Goal: Task Accomplishment & Management: Use online tool/utility

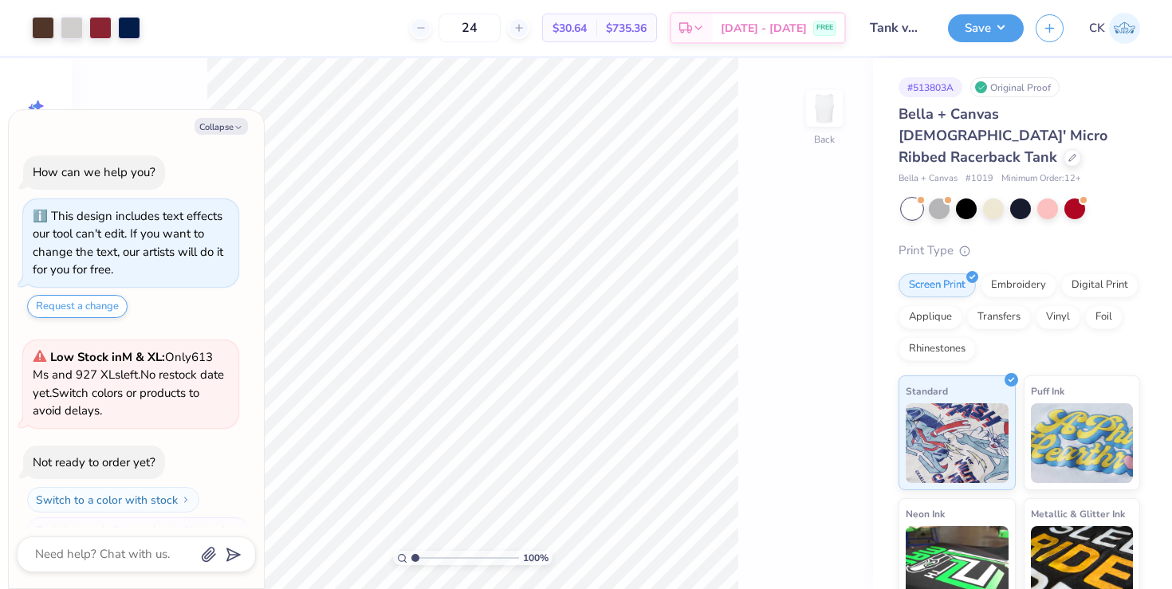
scroll to position [27, 0]
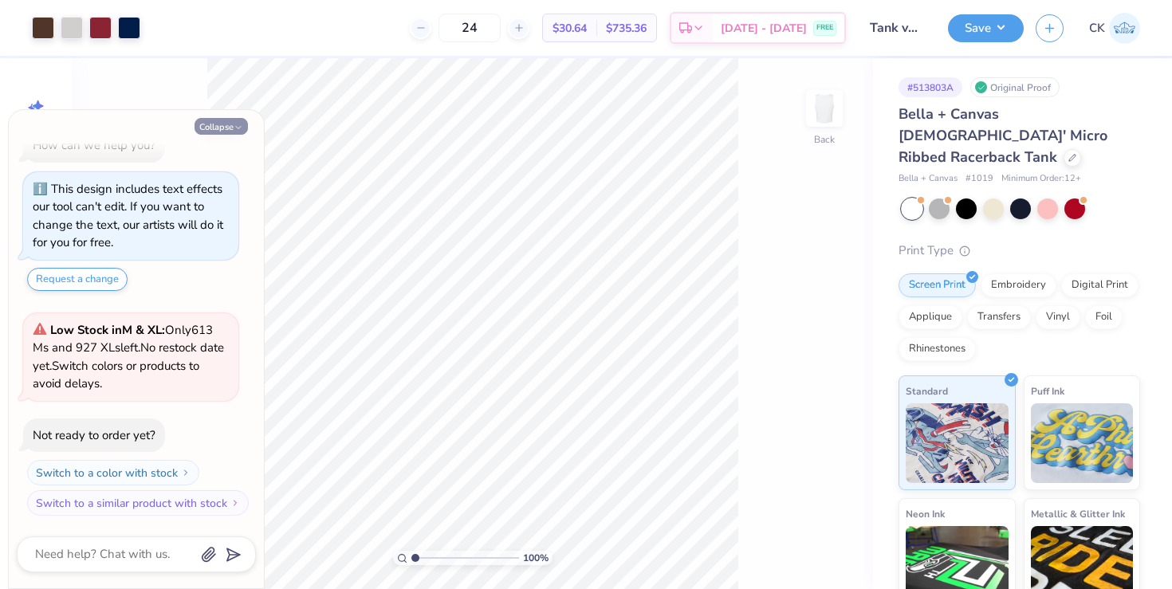
click at [231, 131] on button "Collapse" at bounding box center [220, 126] width 53 height 17
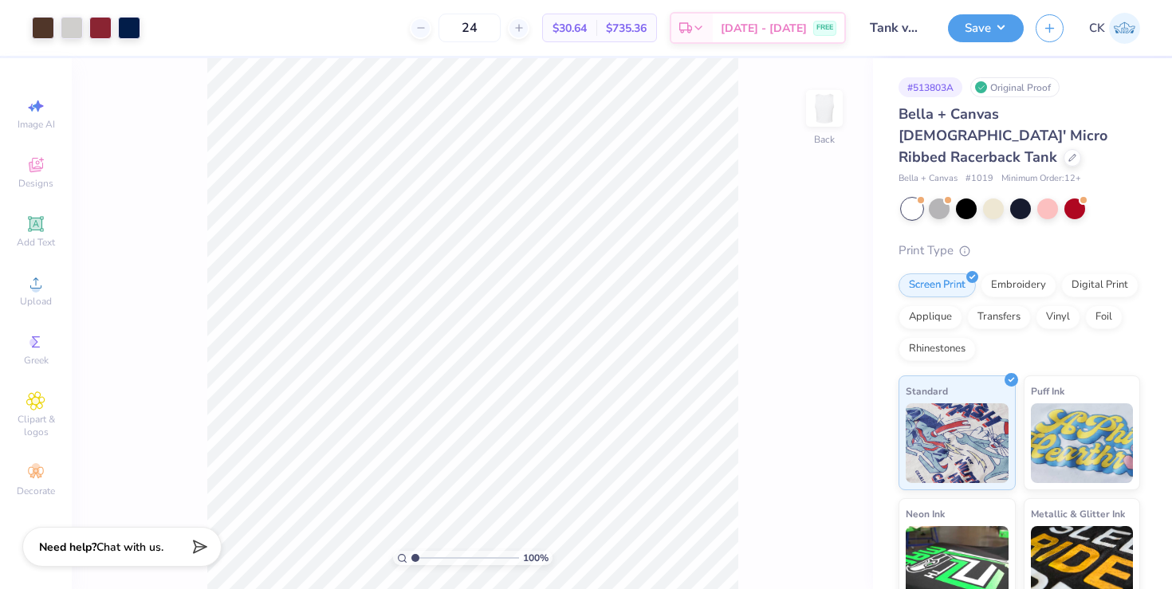
type textarea "x"
click at [76, 30] on div at bounding box center [72, 26] width 22 height 22
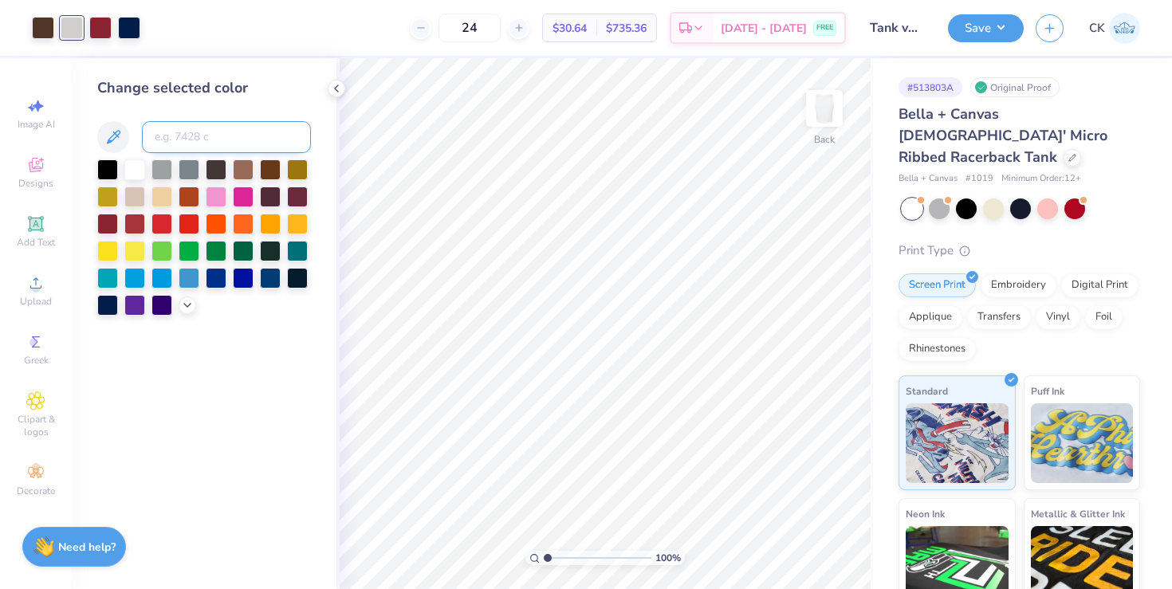
click at [190, 134] on input at bounding box center [226, 137] width 169 height 32
type input "7544"
click at [336, 85] on polyline at bounding box center [336, 88] width 3 height 6
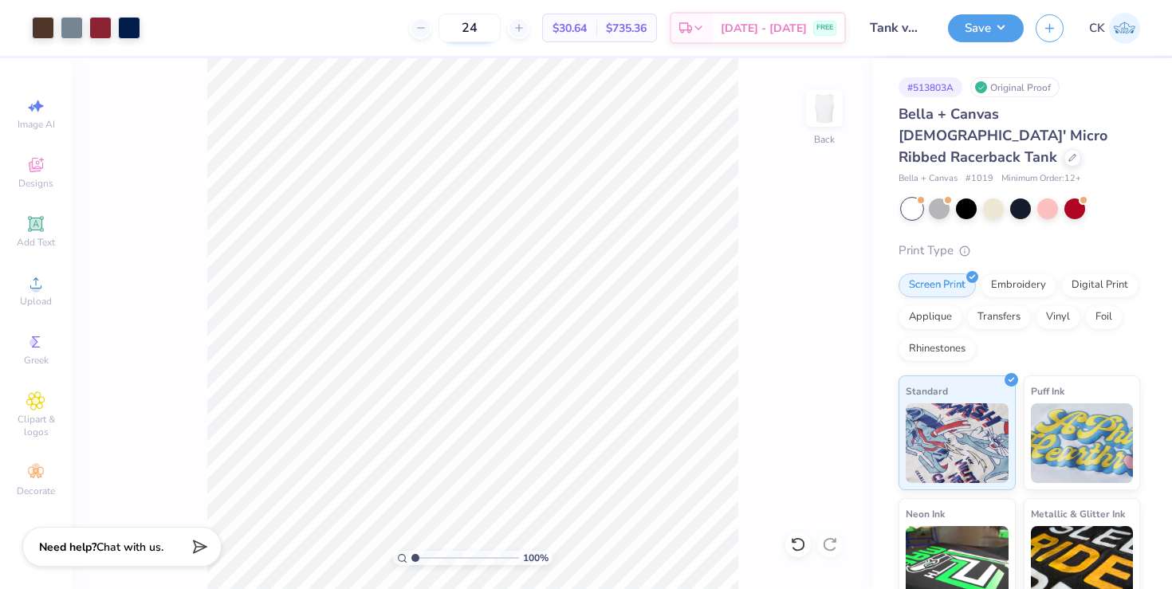
click at [501, 26] on input "24" at bounding box center [469, 28] width 62 height 29
type input "2"
type input "0"
type input "30"
click at [984, 23] on button "Save" at bounding box center [986, 26] width 76 height 28
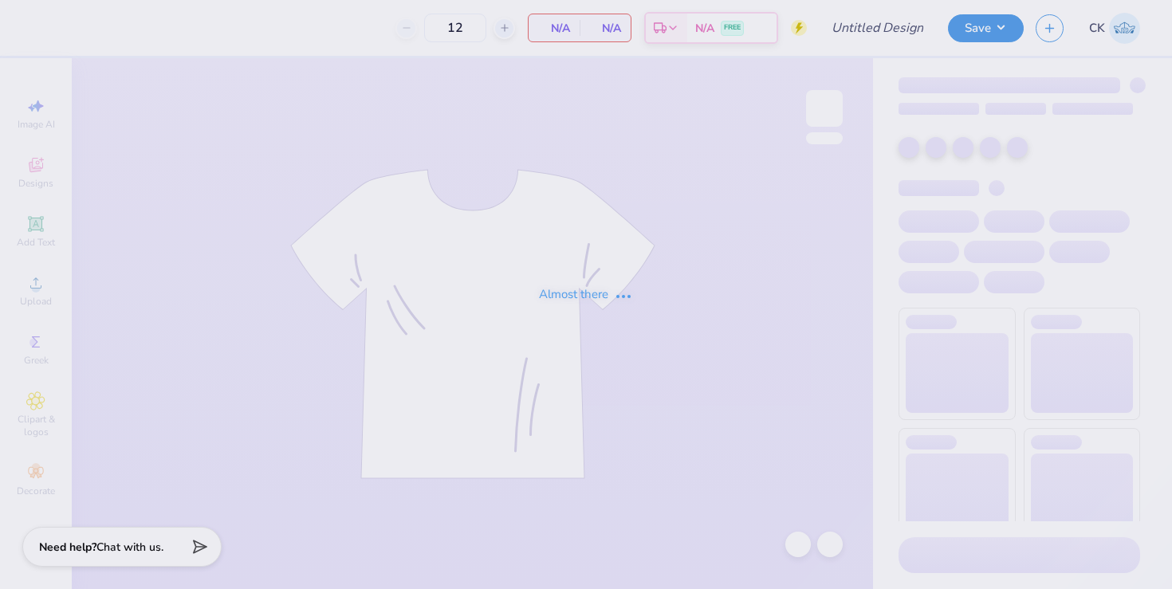
type input "TriDelt Recruitment Tank Fall 2025"
type input "30"
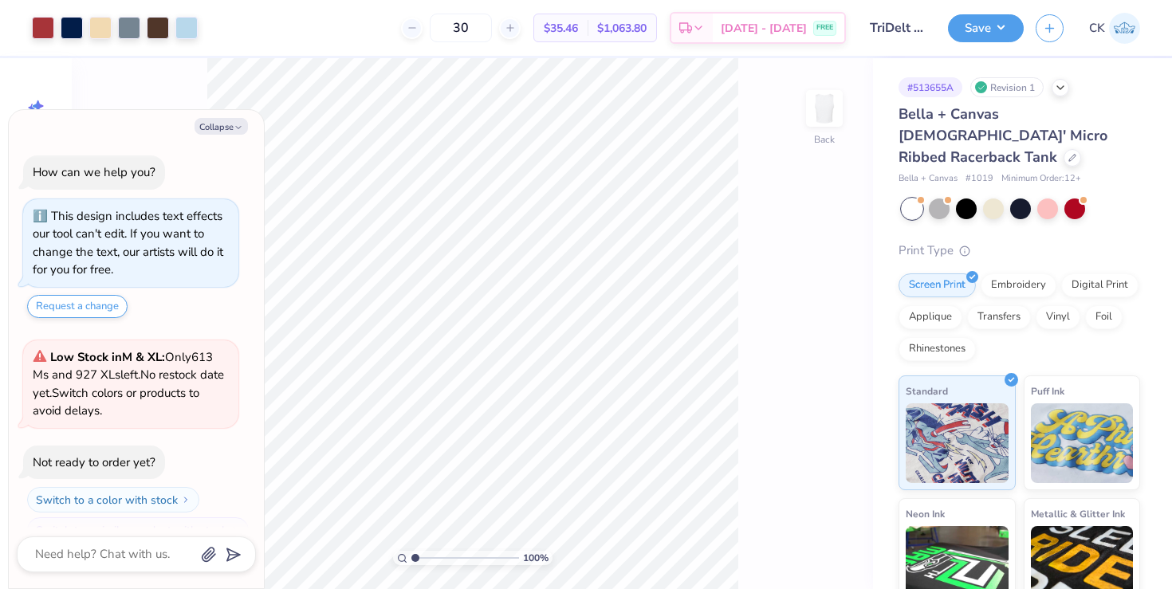
scroll to position [27, 0]
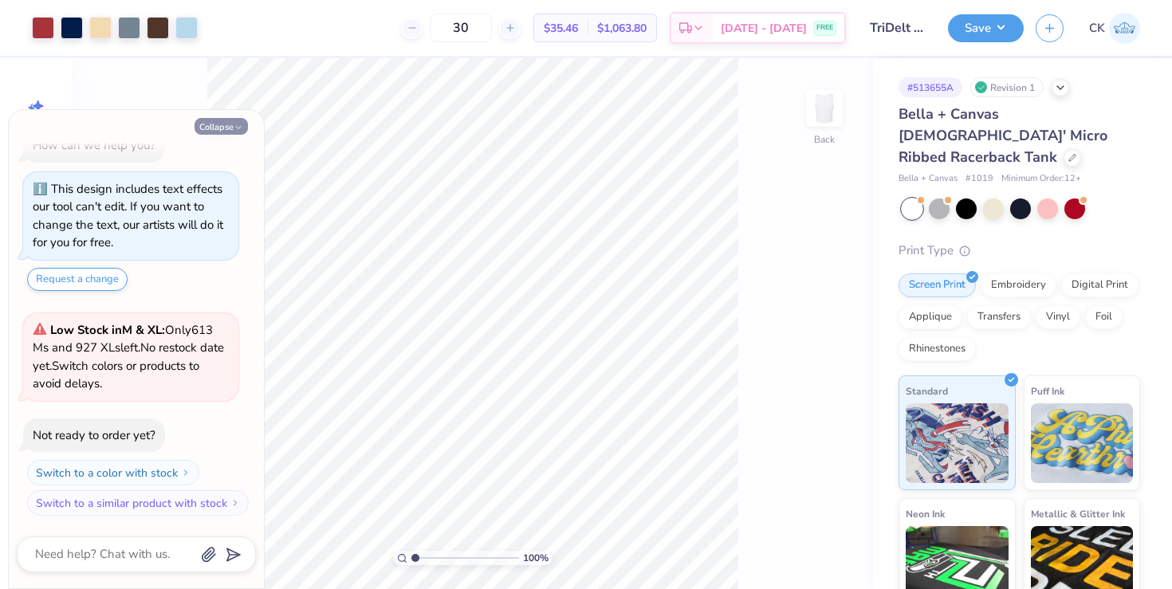
click at [224, 124] on button "Collapse" at bounding box center [220, 126] width 53 height 17
type textarea "x"
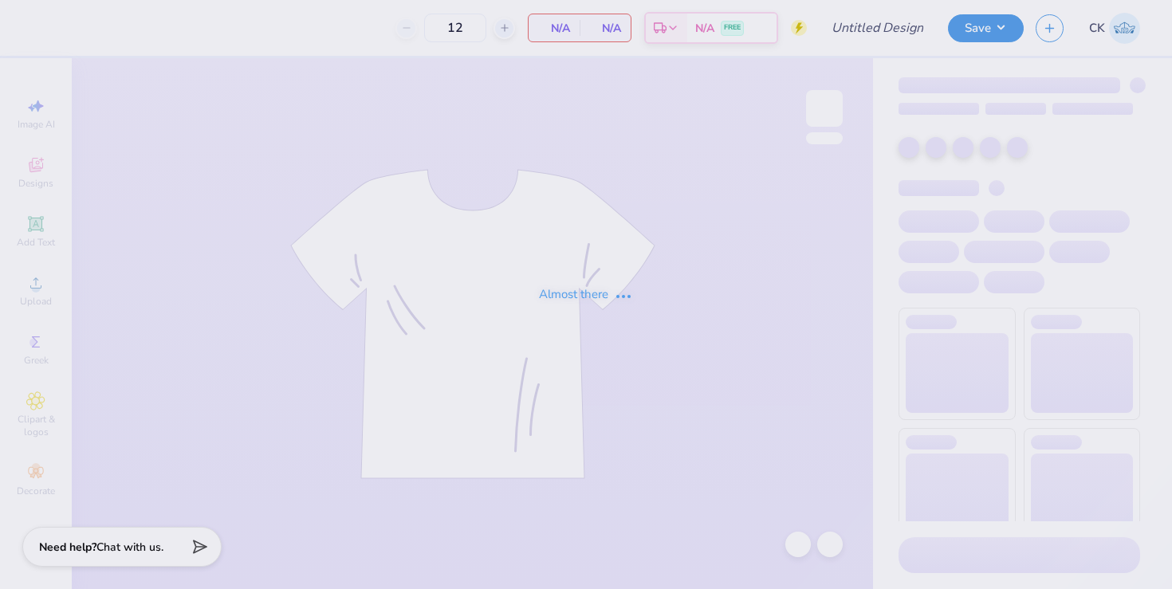
type input "TriDelt Recruitment Tee Fall 2025"
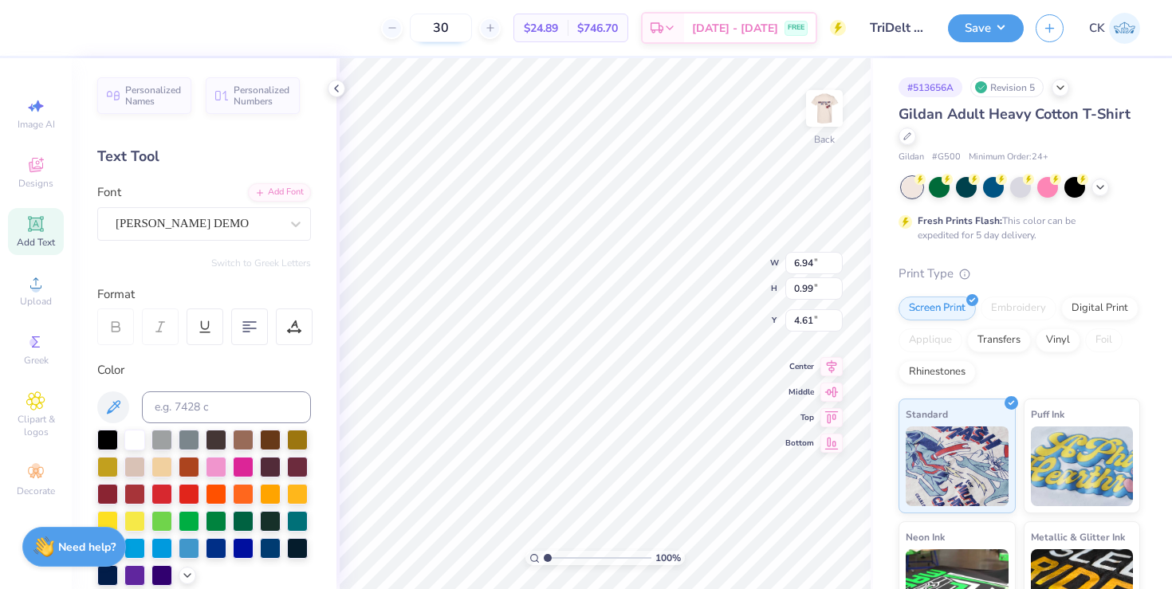
click at [466, 26] on input "30" at bounding box center [441, 28] width 62 height 29
type input "3"
type input "15"
type input "5.26"
type input "1.25"
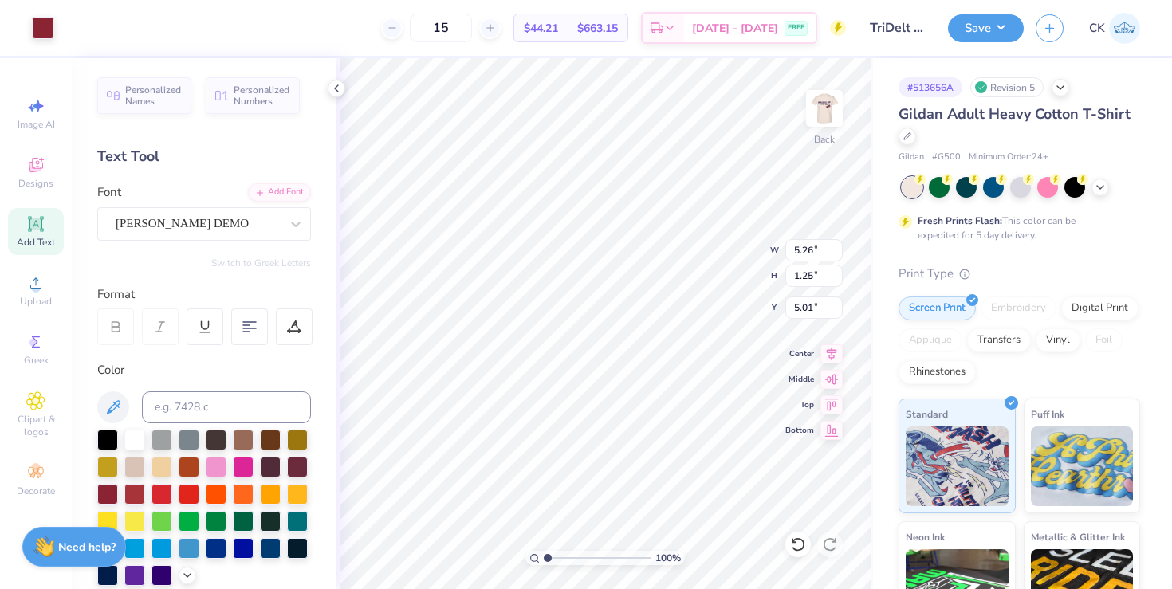
type input "2.38"
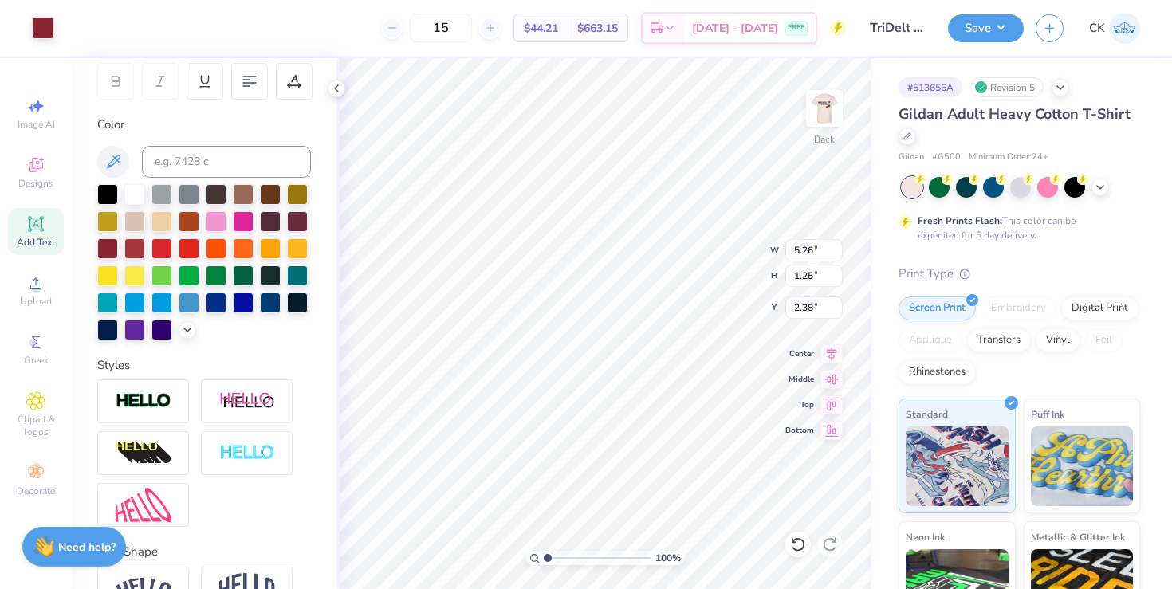
scroll to position [337, 0]
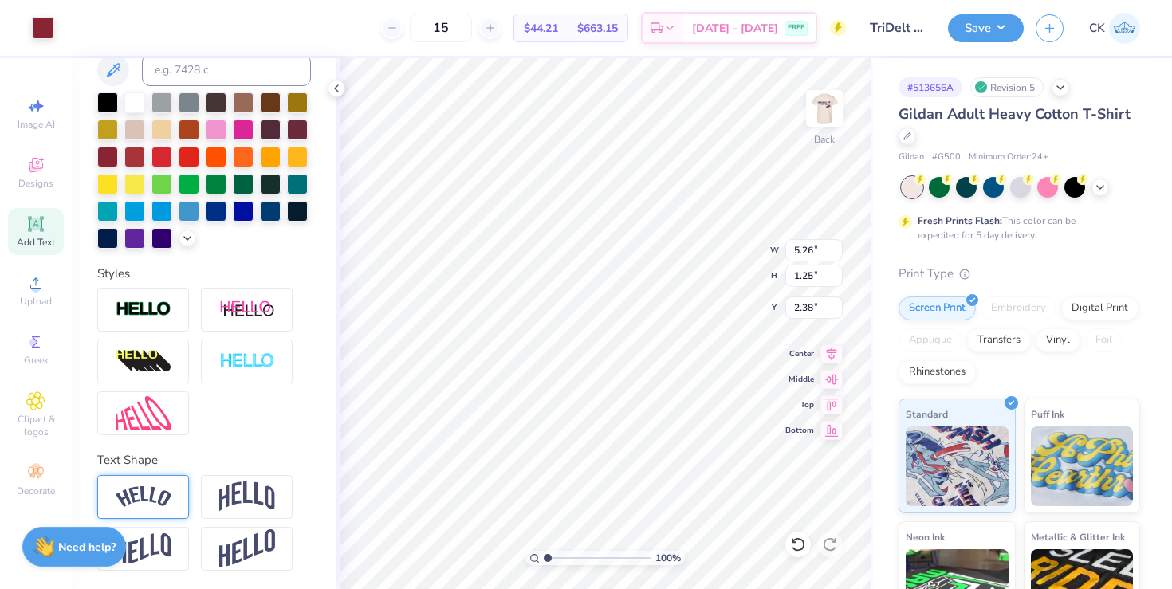
click at [148, 489] on img at bounding box center [144, 497] width 56 height 22
type input "10.00"
type input "2.77"
type input "3.33"
type input "1.65"
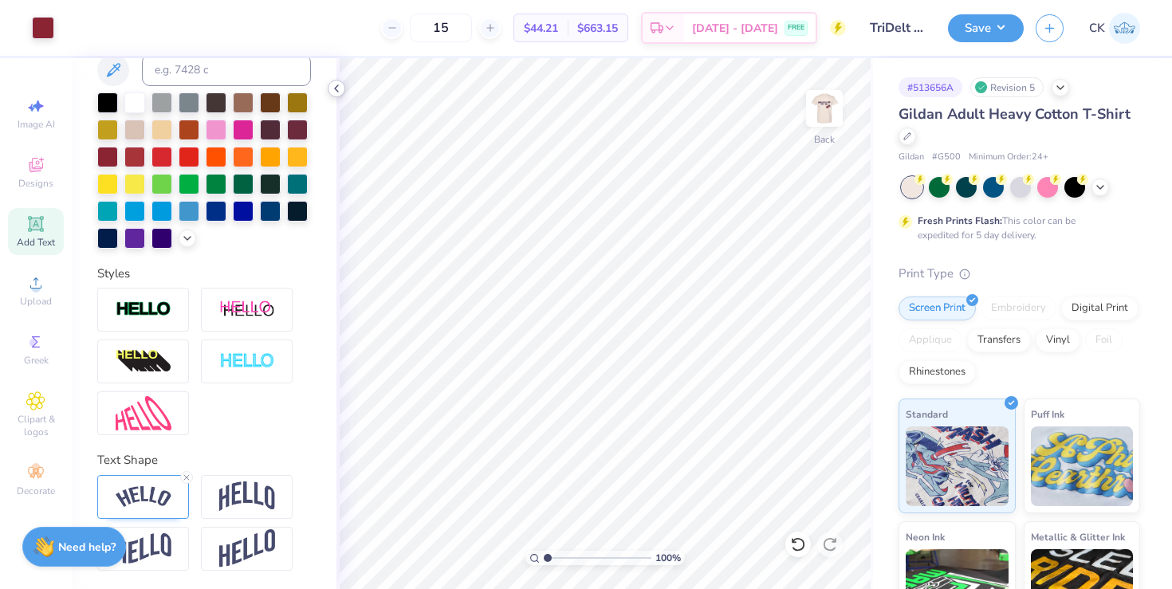
click at [336, 90] on polyline at bounding box center [336, 88] width 3 height 6
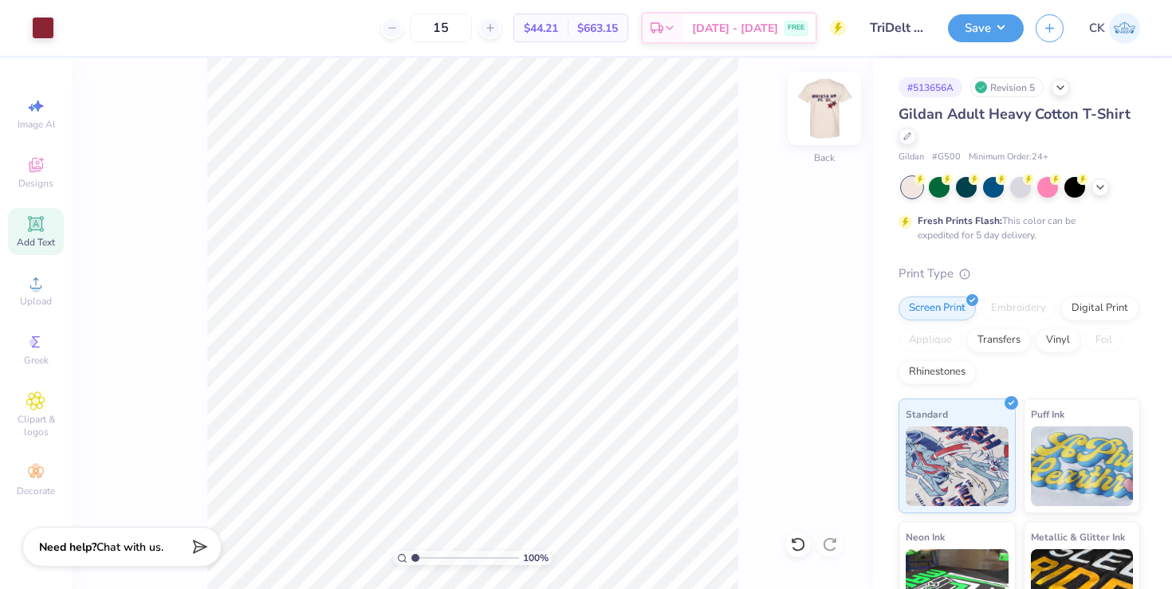
click at [816, 97] on img at bounding box center [824, 109] width 64 height 64
click at [827, 99] on img at bounding box center [824, 109] width 64 height 64
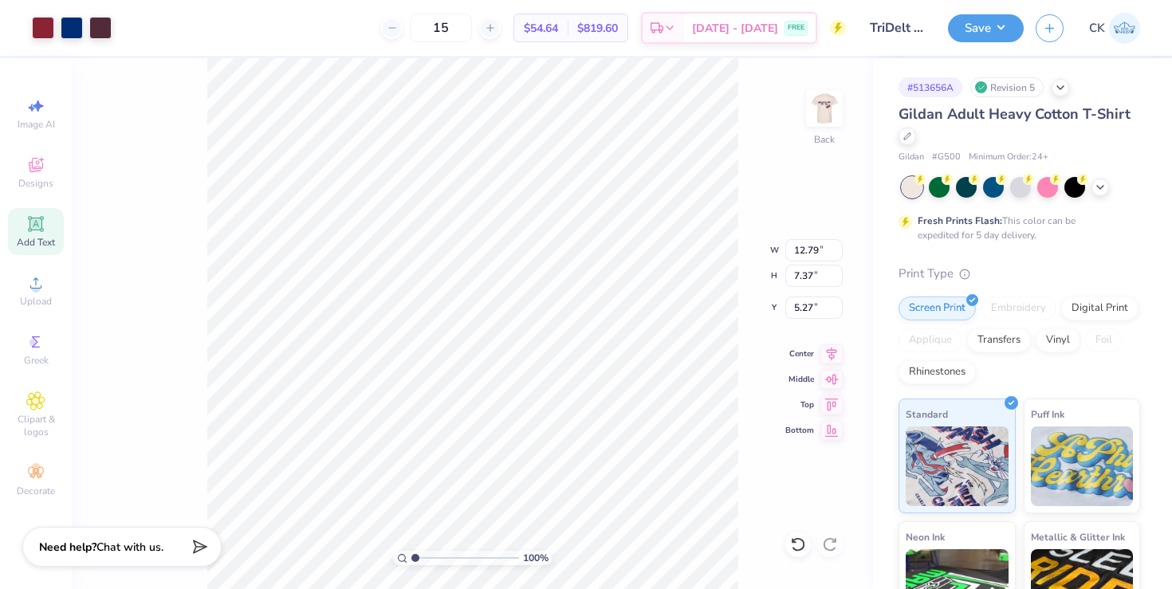
type input "4.75"
type input "8.05"
click at [752, 111] on div "100 % Back W 12.79 12.79 " H 7.37 7.37 " Y 8.05 8.05 " Center [GEOGRAPHIC_DATA]" at bounding box center [472, 323] width 801 height 531
type input "3.62"
type input "12.79"
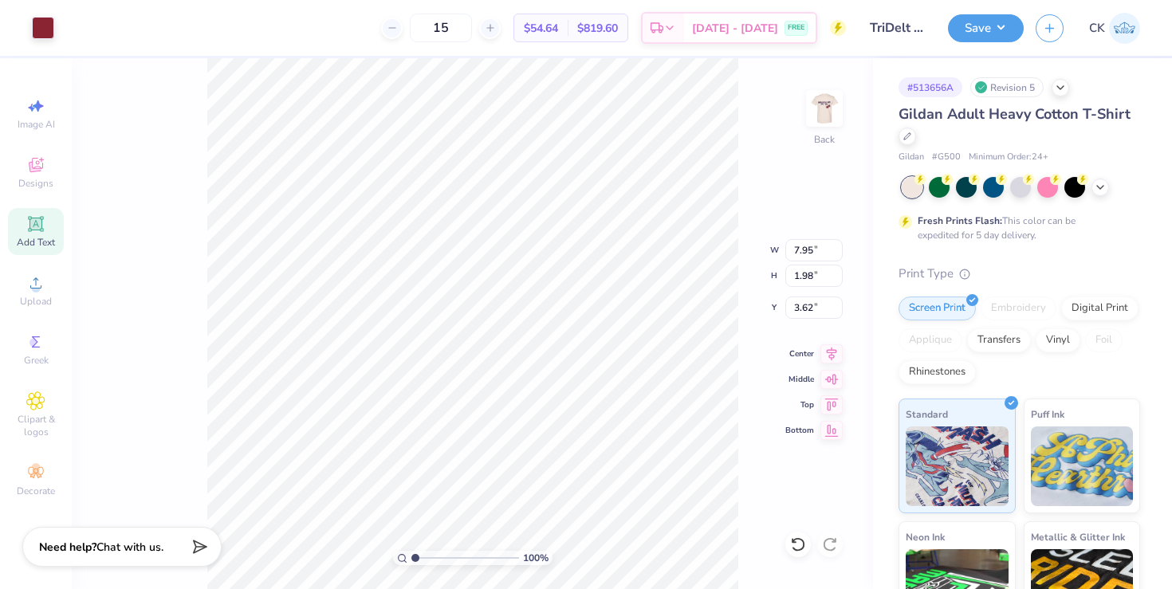
type input "7.37"
type input "6.83"
type input "9.09"
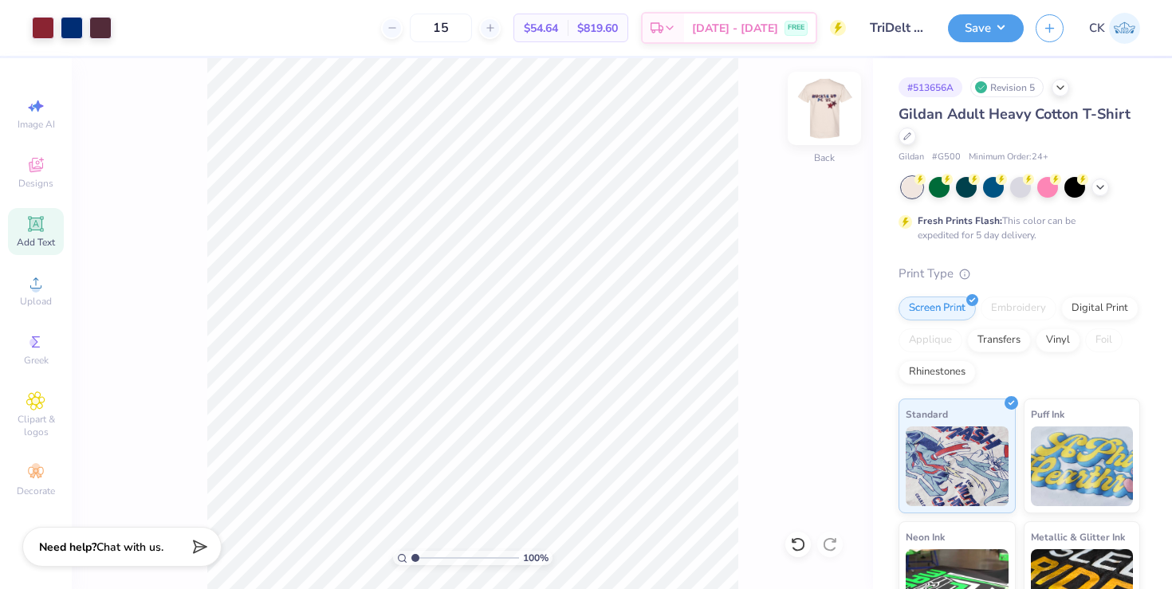
click at [838, 108] on img at bounding box center [824, 109] width 64 height 64
click at [834, 104] on img at bounding box center [824, 109] width 64 height 64
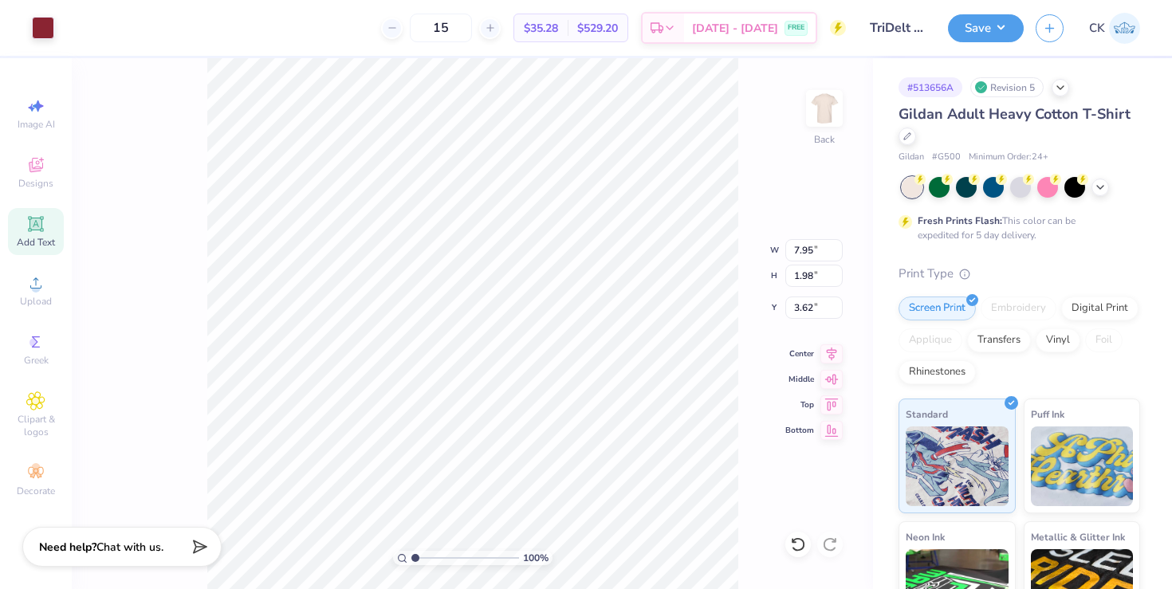
type input "2.46"
type input "6.28"
click at [727, 269] on div "100 % Back W 12.79 12.79 " H 7.37 7.37 " Y 6.28 6.28 " Center Middle Top Bottom" at bounding box center [472, 323] width 801 height 531
click at [907, 135] on icon at bounding box center [907, 135] width 6 height 6
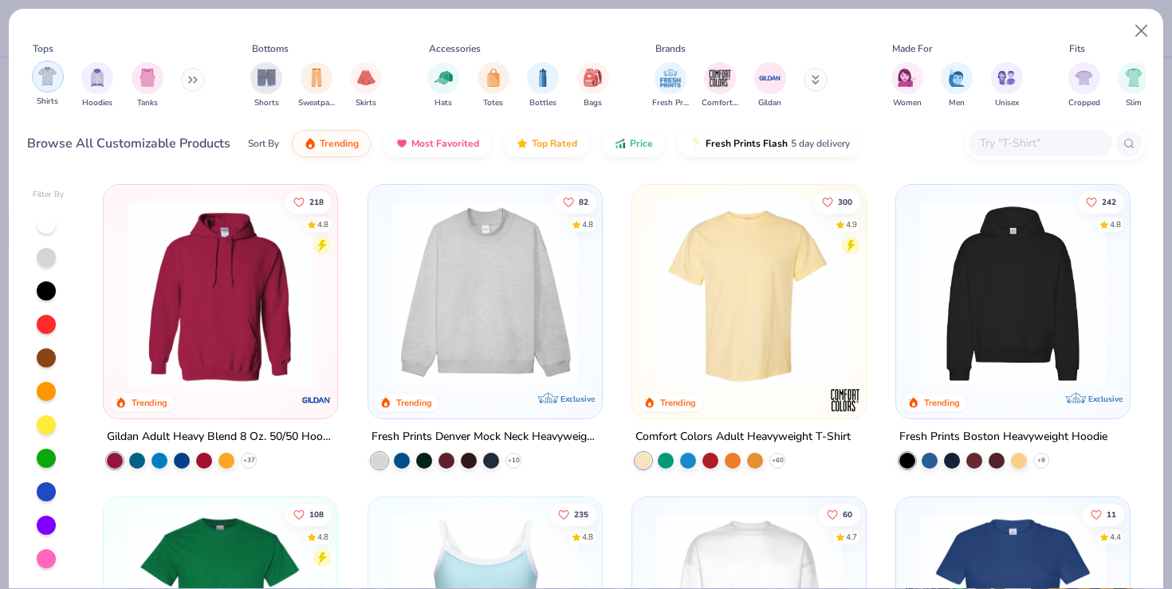
click at [50, 82] on img "filter for Shirts" at bounding box center [47, 76] width 18 height 18
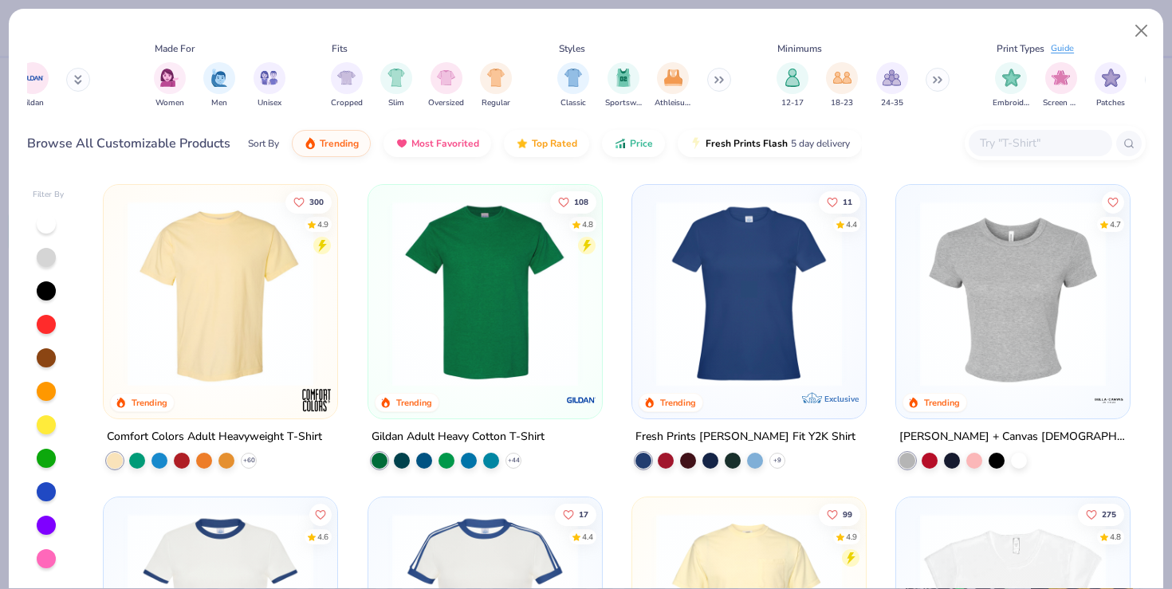
scroll to position [0, 765]
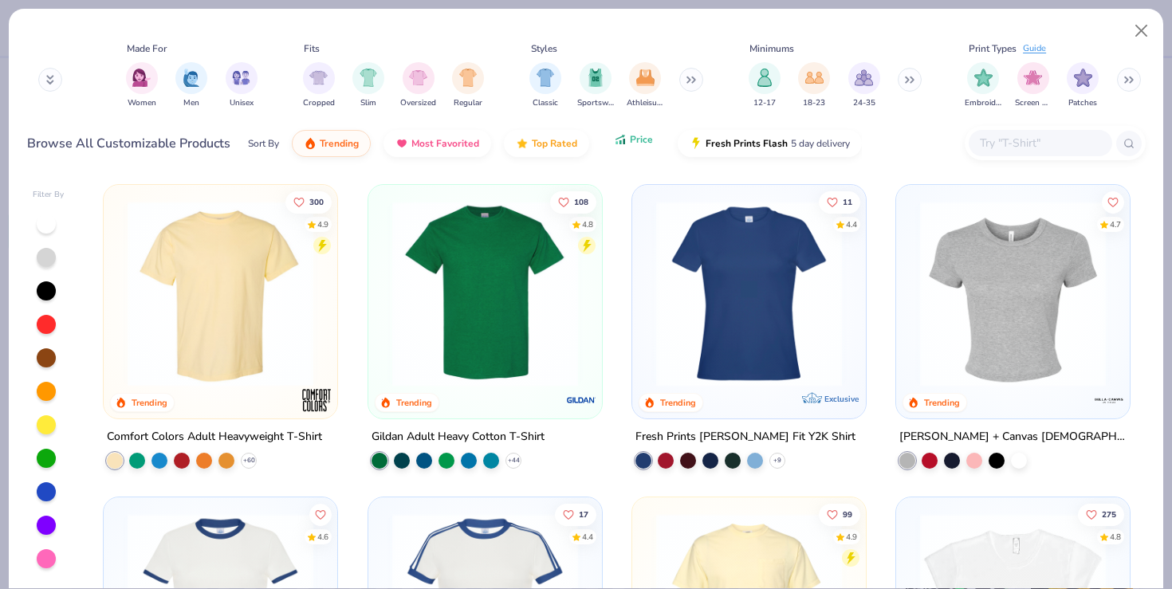
click at [620, 147] on button "Price" at bounding box center [633, 139] width 63 height 27
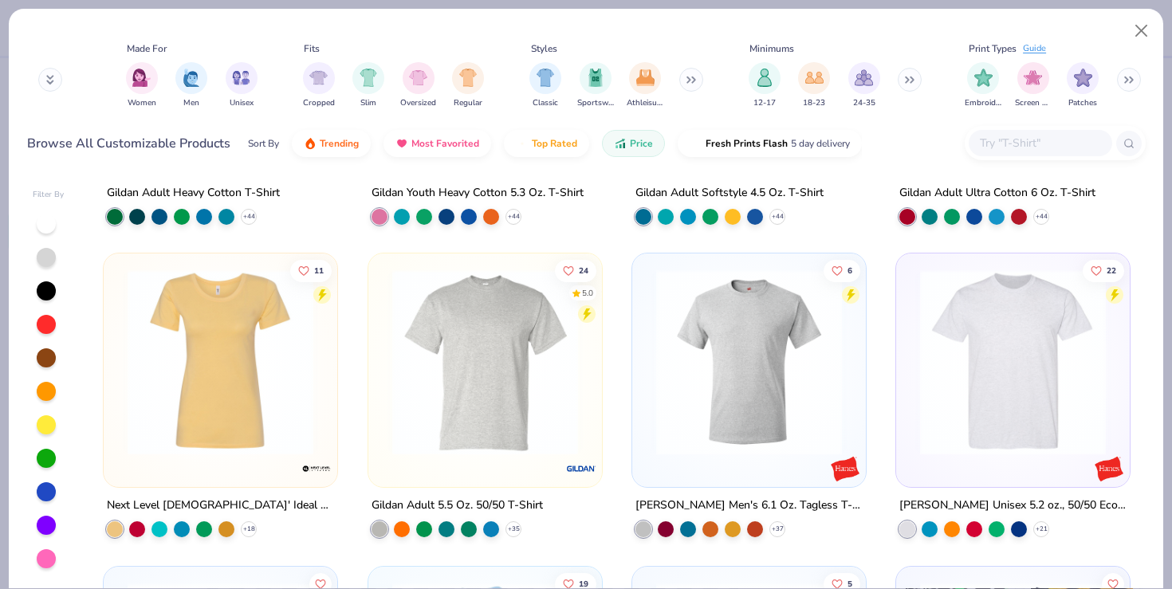
scroll to position [0, 0]
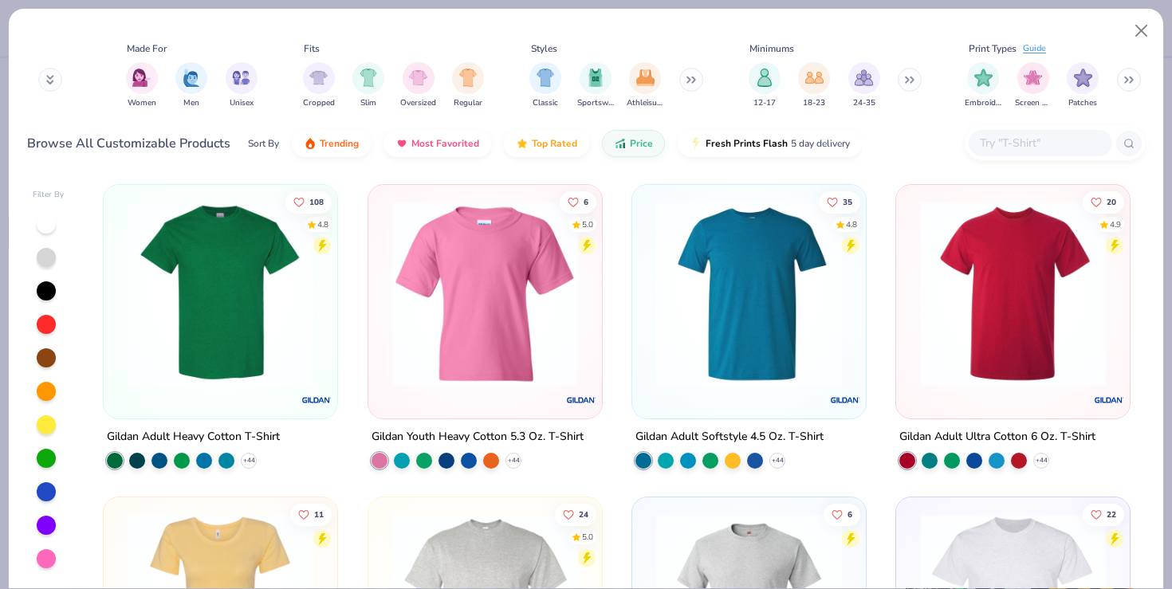
click at [261, 329] on img at bounding box center [221, 294] width 202 height 186
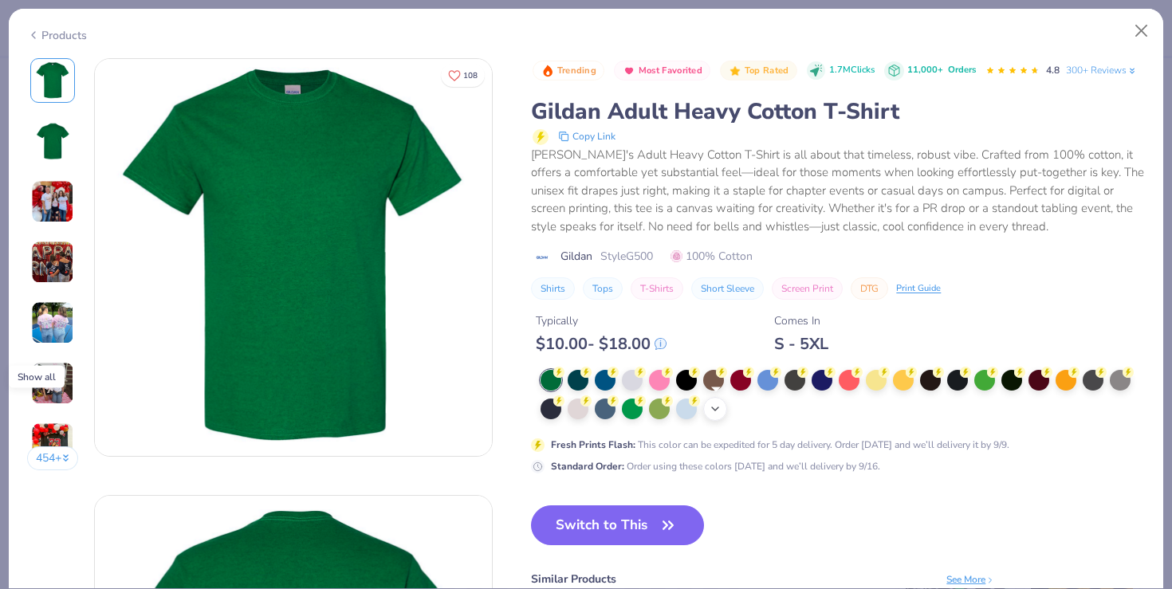
click at [714, 405] on icon at bounding box center [715, 408] width 13 height 13
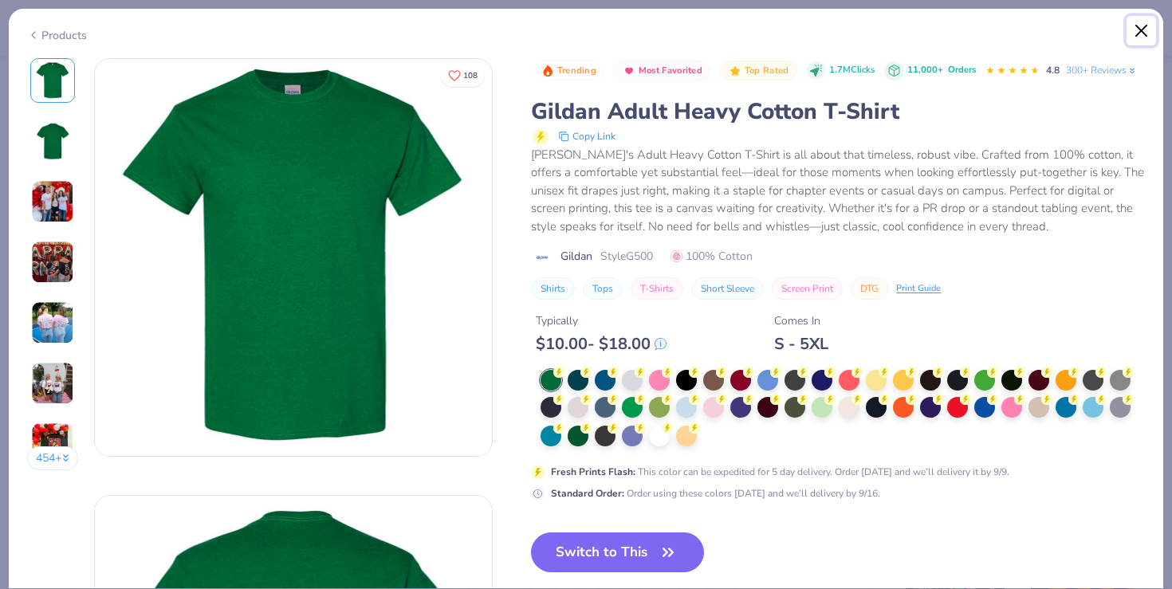
click at [1135, 36] on button "Close" at bounding box center [1141, 31] width 30 height 30
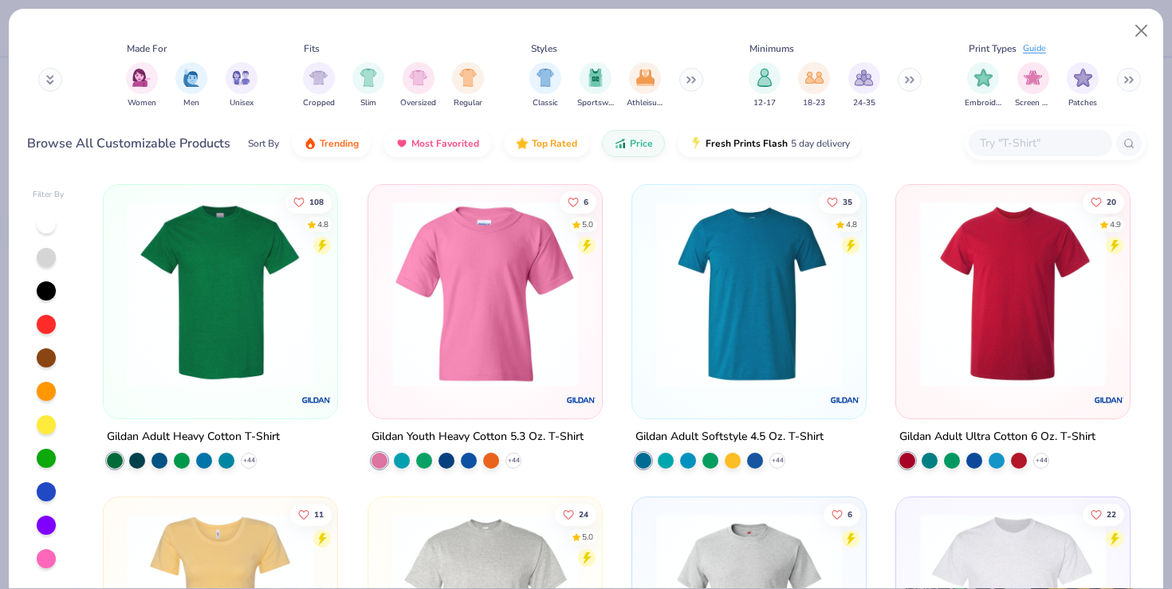
click at [429, 304] on img at bounding box center [485, 294] width 202 height 186
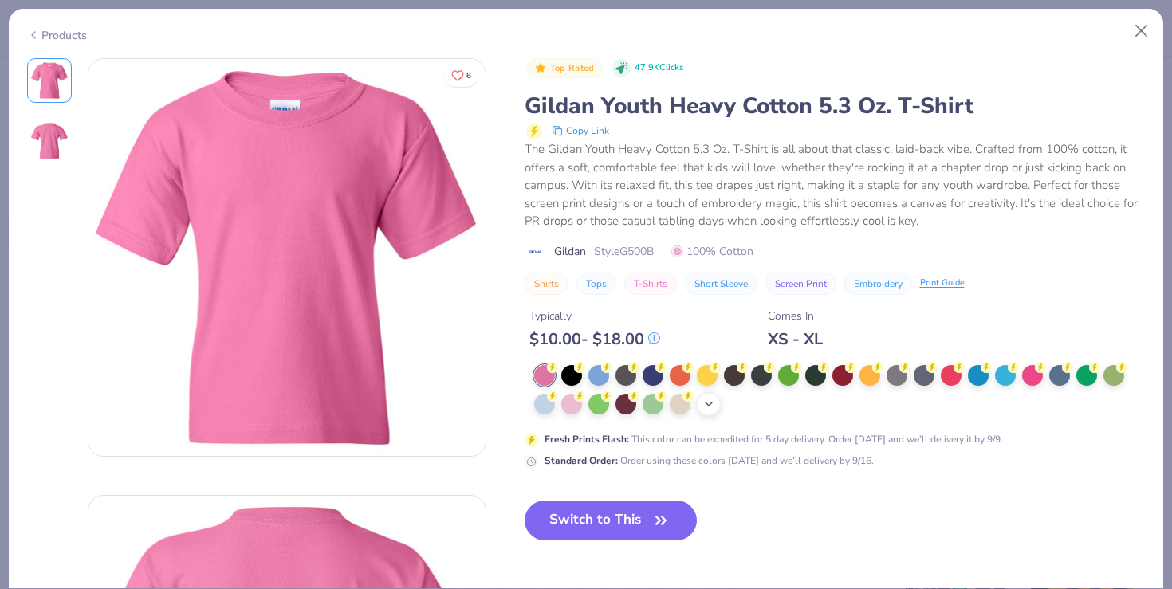
click at [697, 409] on div "+ 22" at bounding box center [709, 404] width 24 height 24
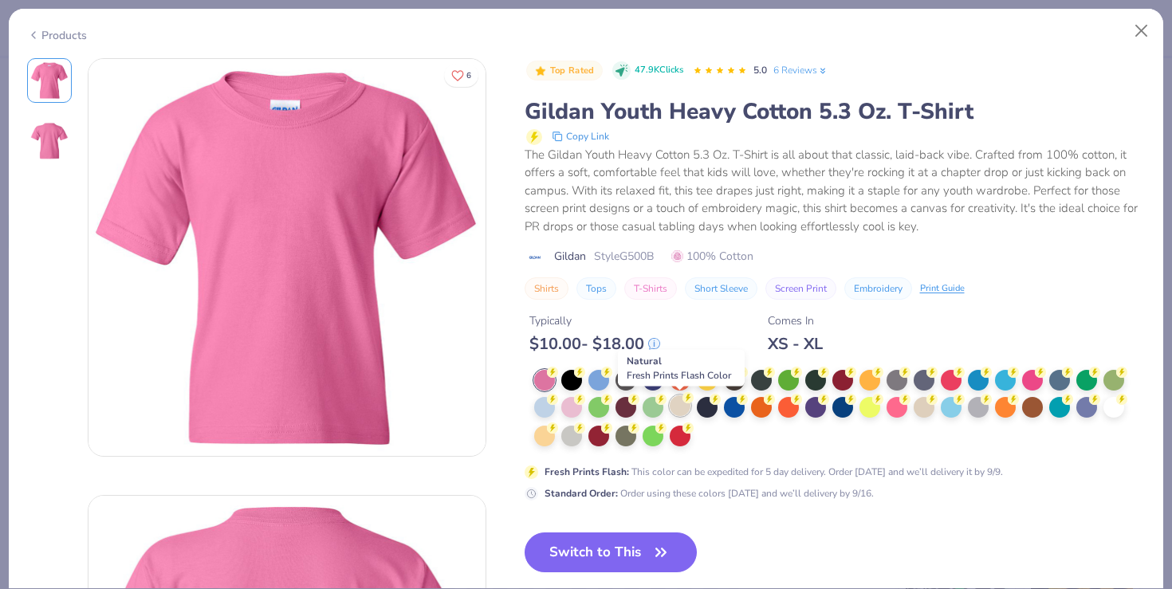
click at [684, 407] on div at bounding box center [679, 405] width 21 height 21
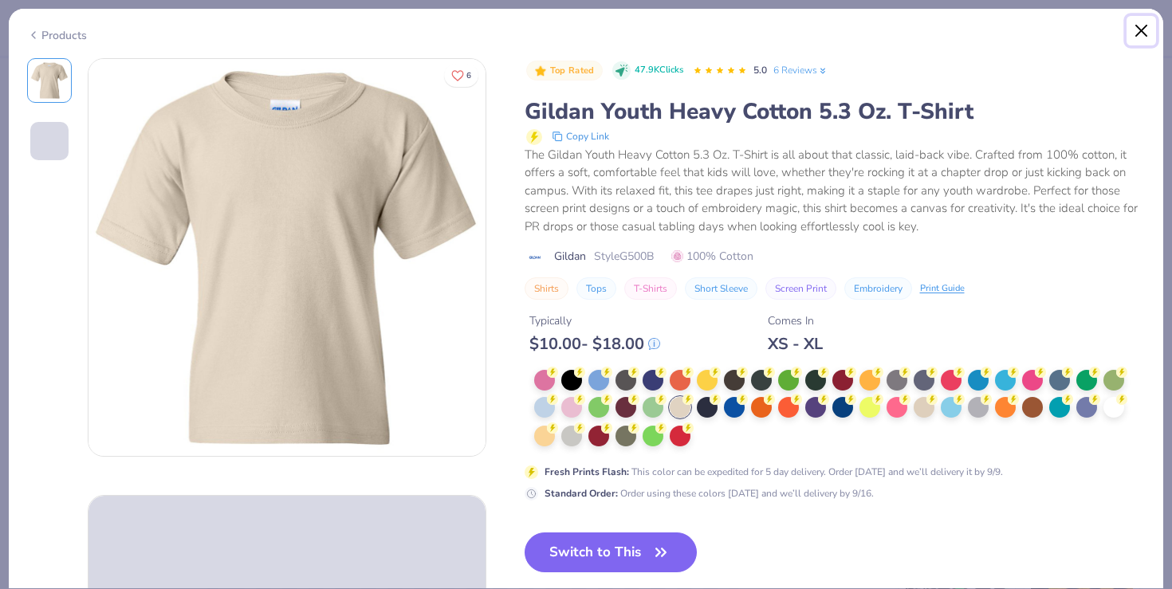
click at [1137, 22] on button "Close" at bounding box center [1141, 31] width 30 height 30
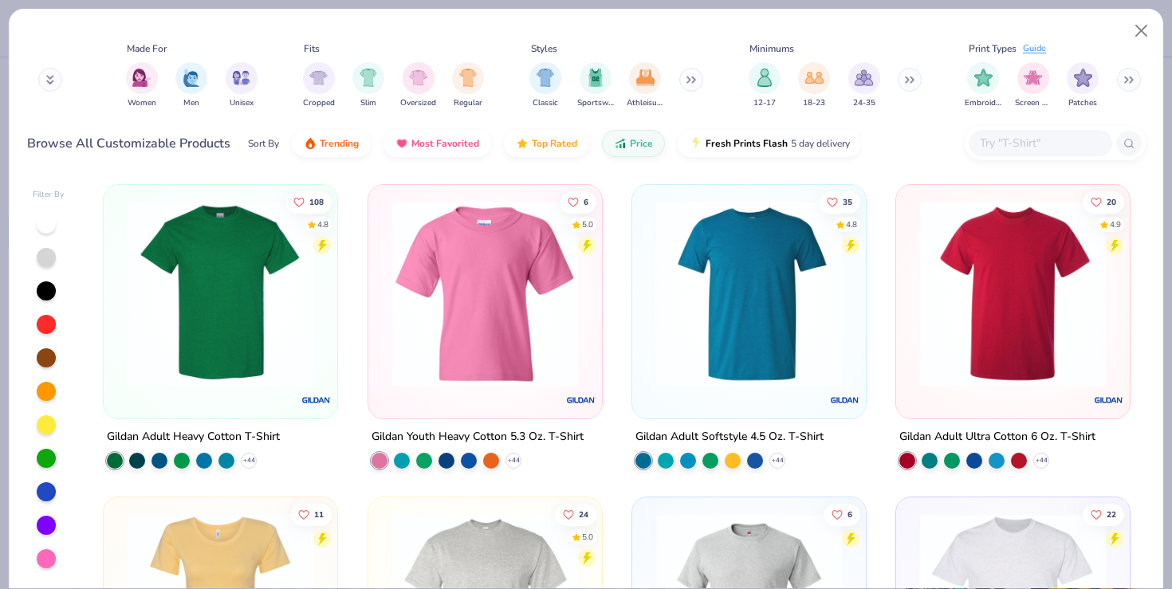
click at [801, 285] on img at bounding box center [749, 294] width 202 height 186
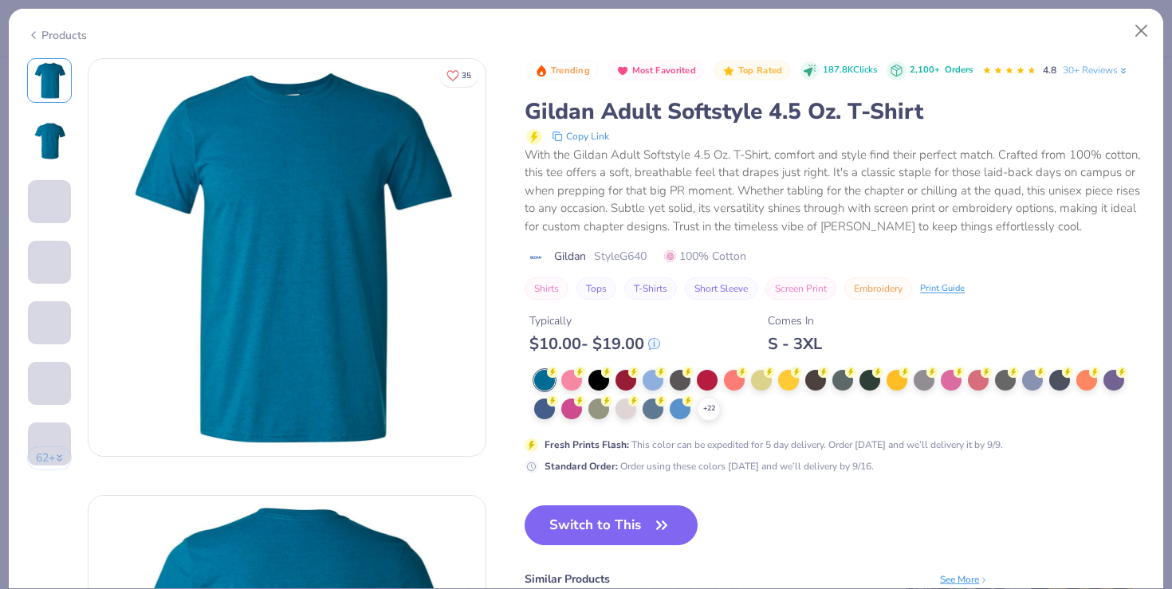
click at [720, 399] on div "+ 22" at bounding box center [839, 395] width 610 height 51
click at [712, 413] on icon at bounding box center [708, 408] width 13 height 13
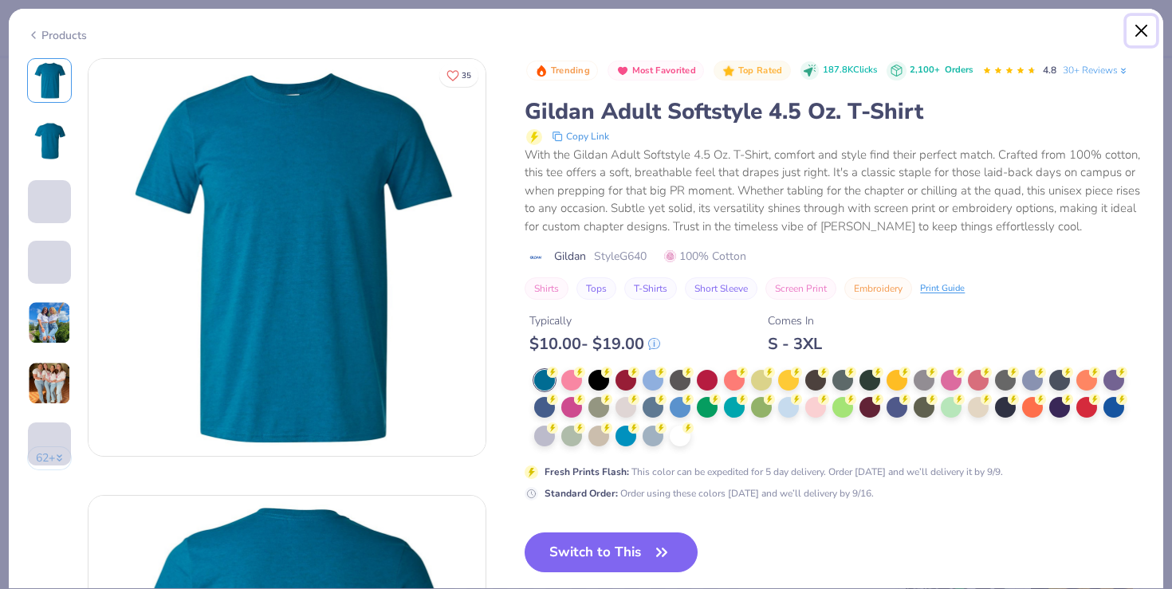
click at [1142, 26] on button "Close" at bounding box center [1141, 31] width 30 height 30
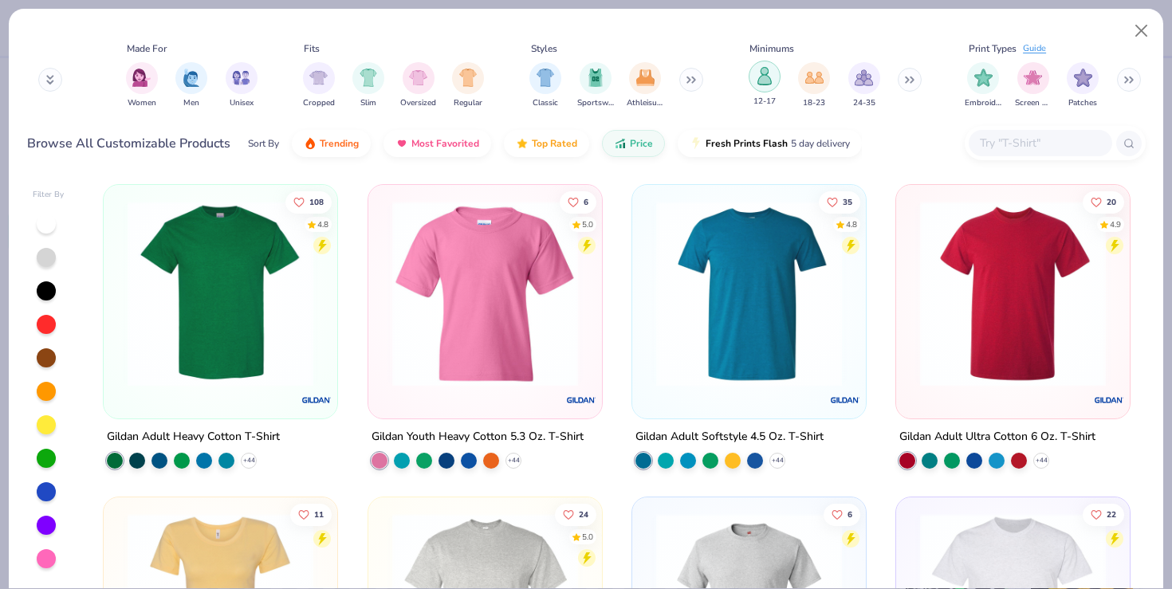
click at [773, 72] on div "filter for 12-17" at bounding box center [764, 77] width 32 height 32
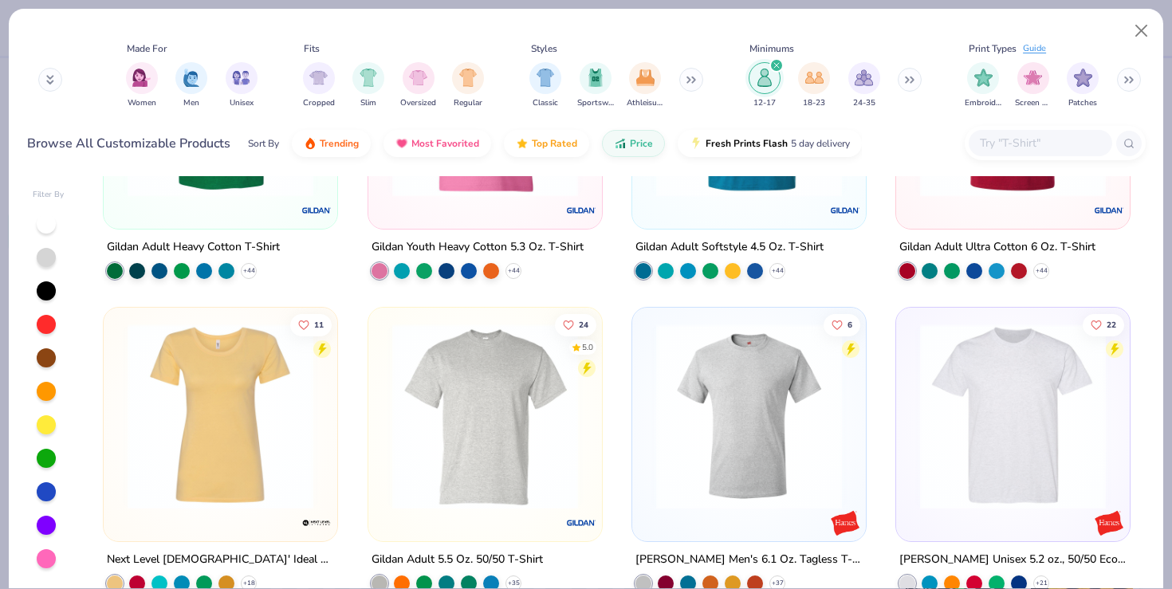
click at [652, 501] on img at bounding box center [749, 417] width 202 height 186
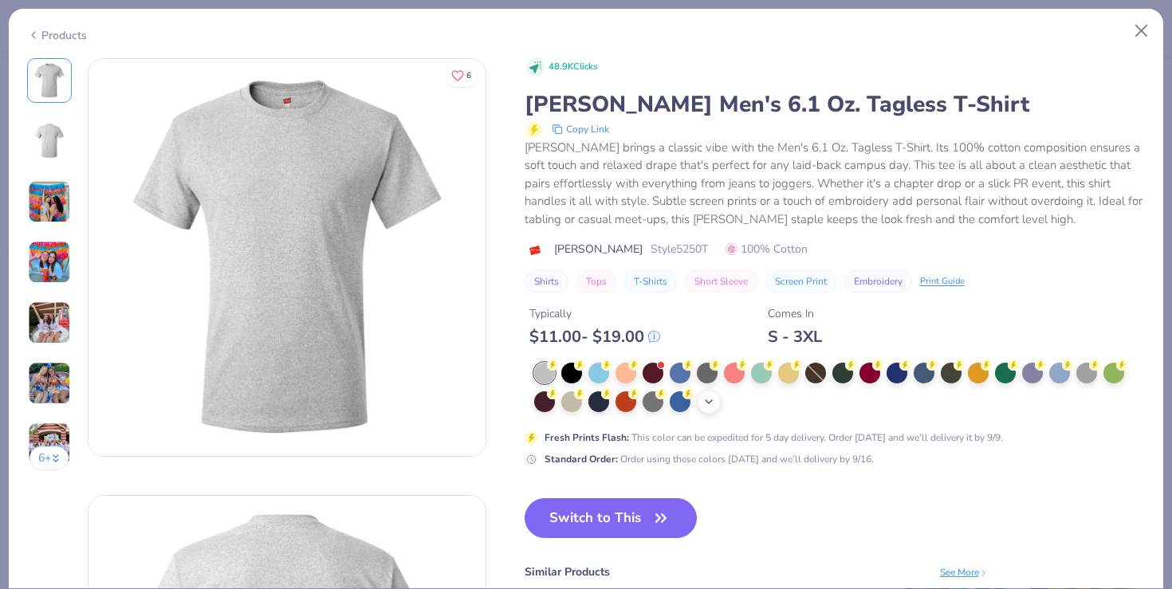
click at [711, 403] on icon at bounding box center [708, 401] width 13 height 13
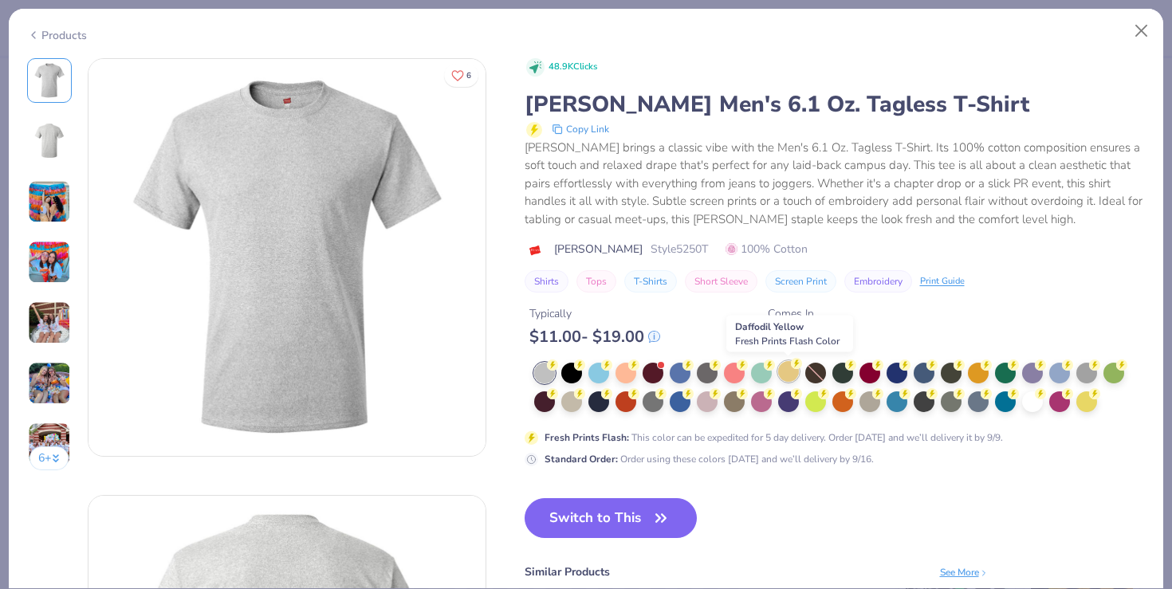
click at [788, 378] on div at bounding box center [788, 371] width 21 height 21
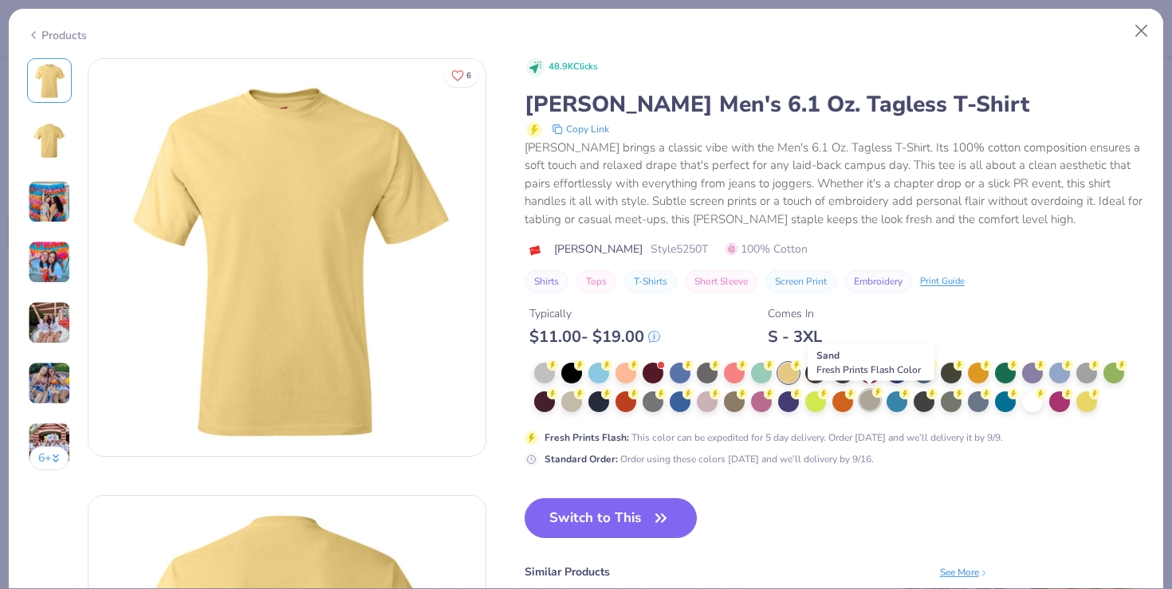
click at [865, 402] on div at bounding box center [869, 400] width 21 height 21
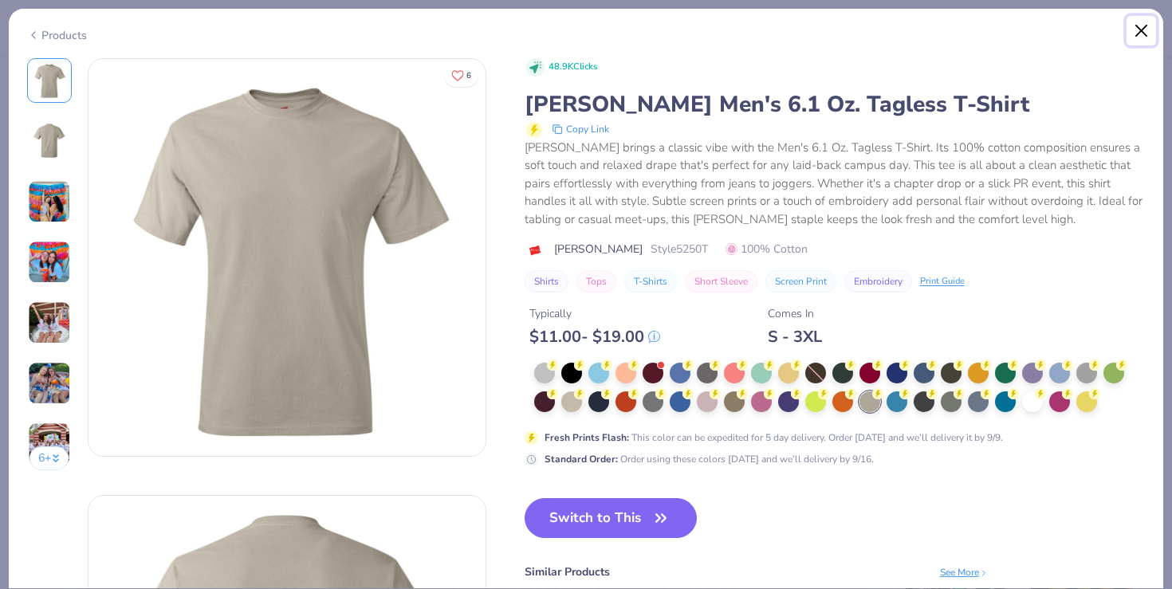
click at [1144, 33] on button "Close" at bounding box center [1141, 31] width 30 height 30
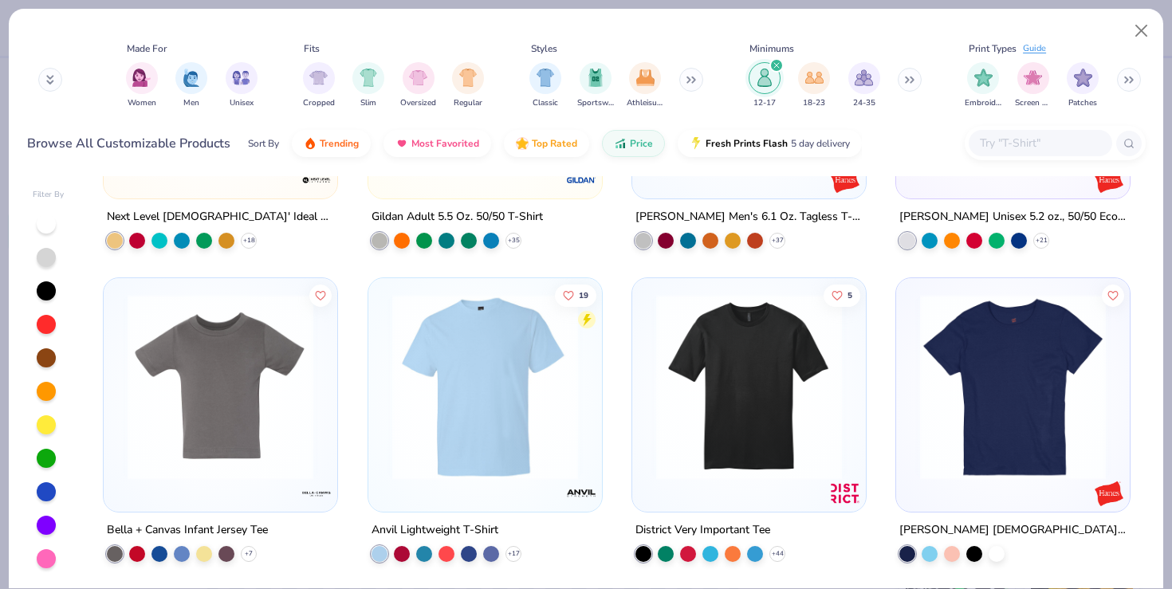
scroll to position [659, 0]
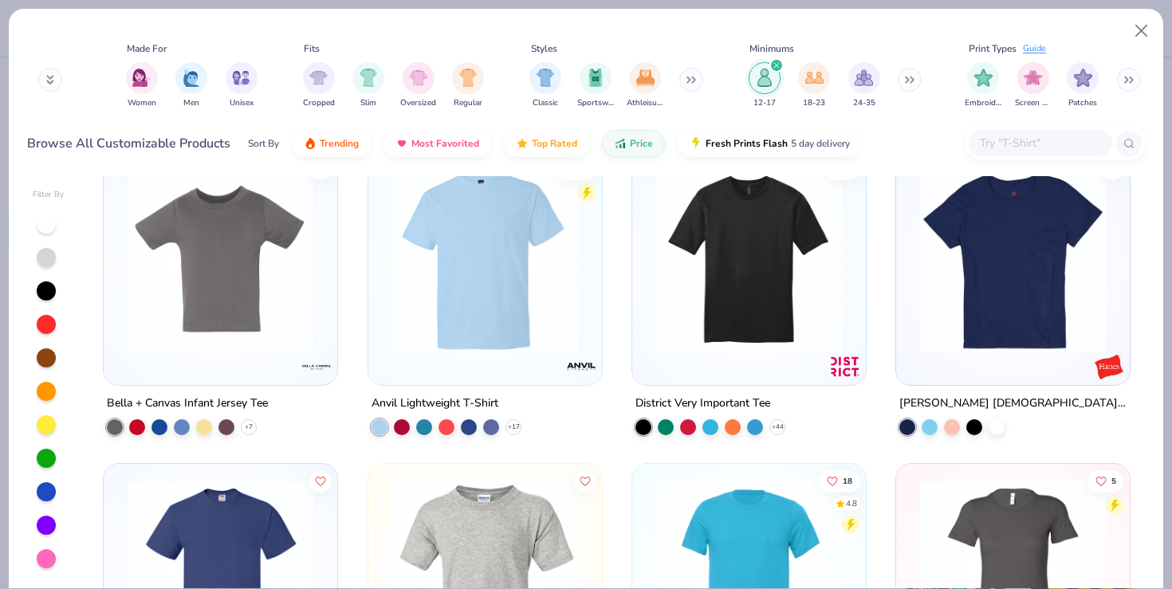
click at [713, 287] on img at bounding box center [749, 260] width 202 height 186
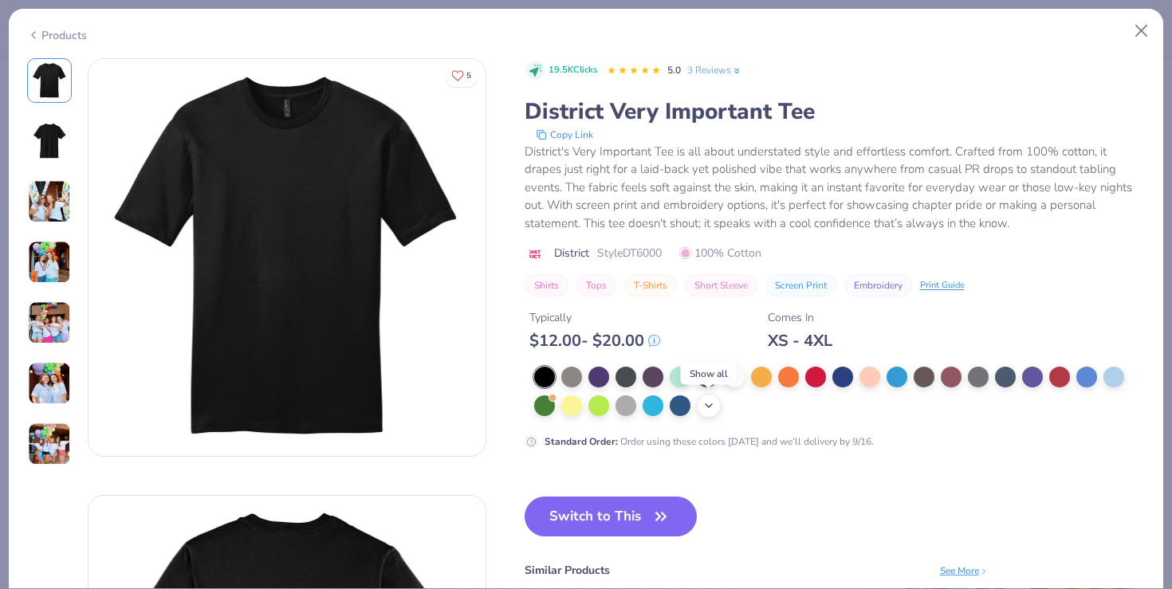
click at [703, 405] on icon at bounding box center [708, 405] width 13 height 13
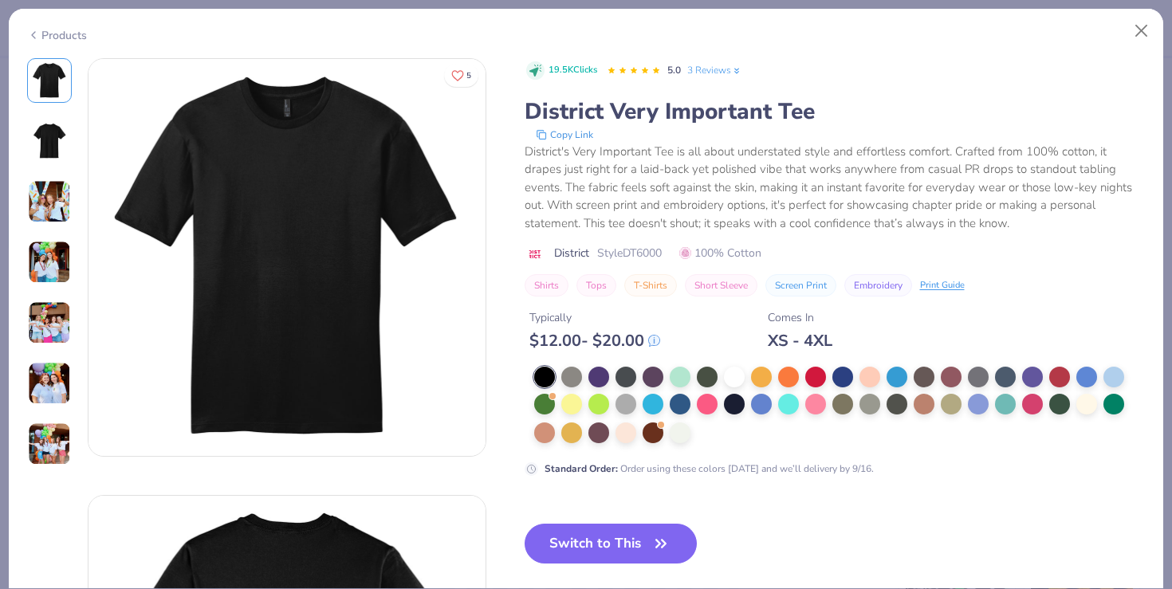
click at [62, 206] on img at bounding box center [49, 201] width 43 height 43
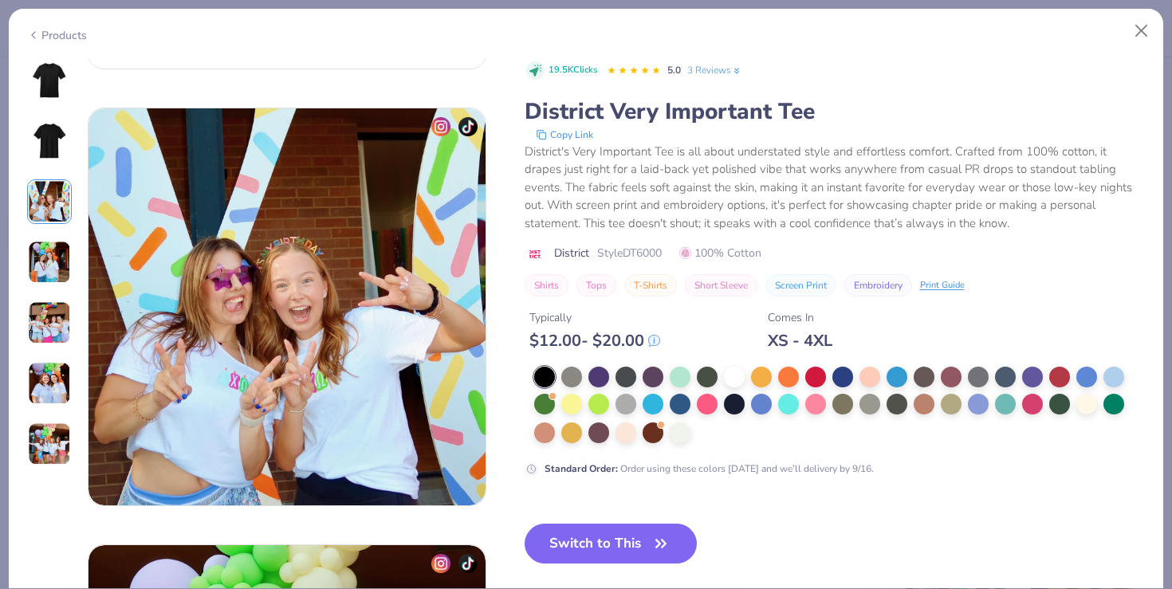
scroll to position [874, 0]
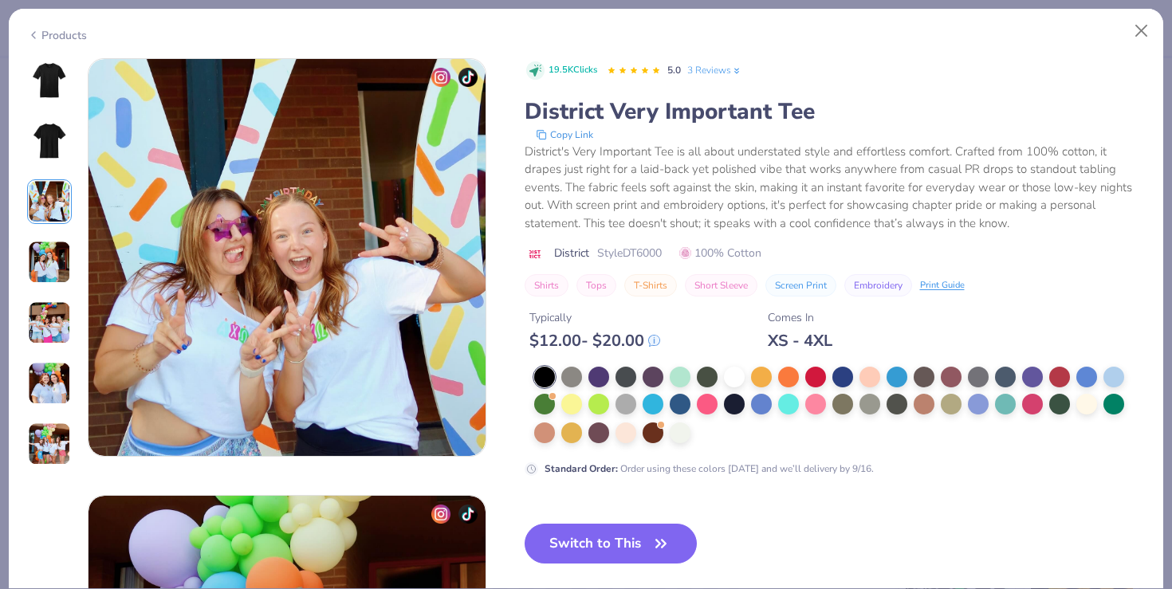
click at [54, 238] on div at bounding box center [49, 262] width 45 height 408
click at [54, 78] on img at bounding box center [49, 80] width 38 height 38
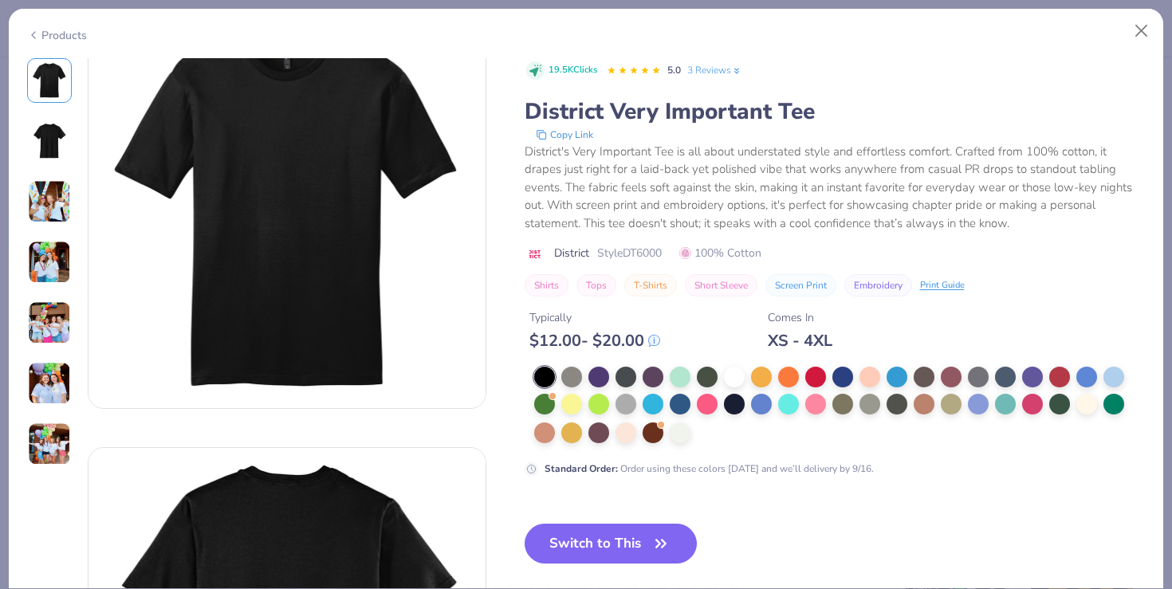
scroll to position [0, 0]
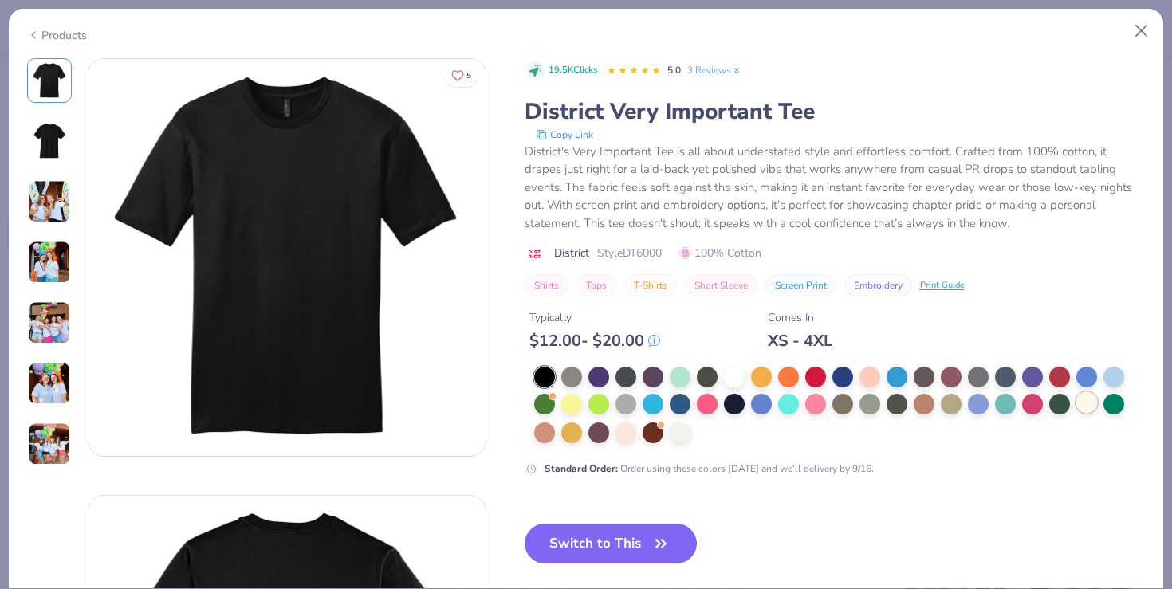
click at [1078, 405] on div at bounding box center [1086, 402] width 21 height 21
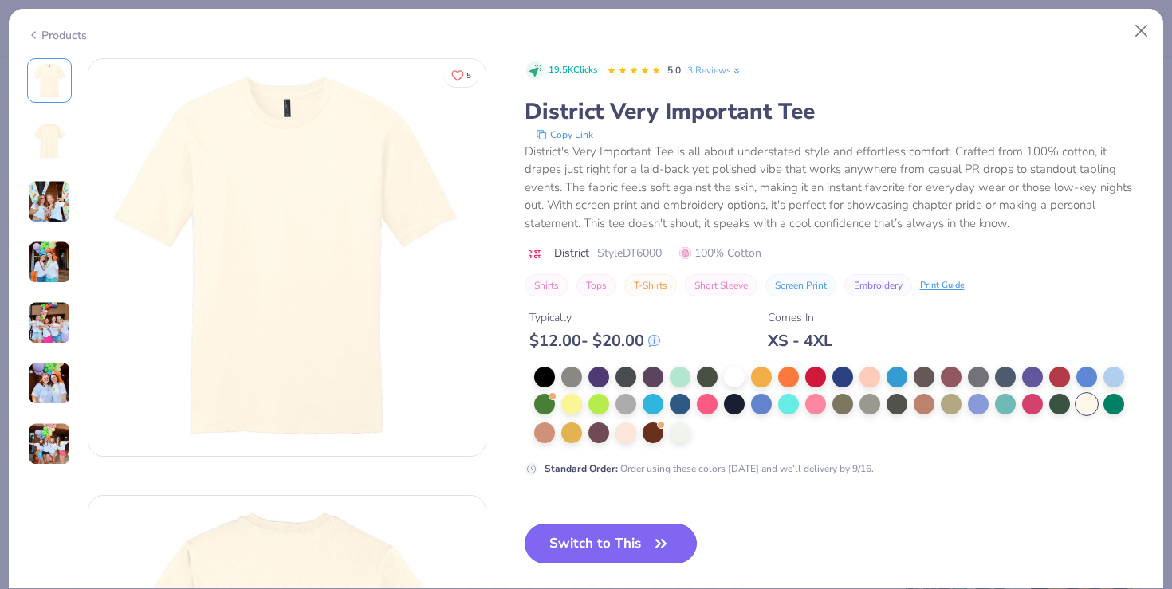
click at [616, 548] on button "Switch to This" at bounding box center [610, 544] width 173 height 40
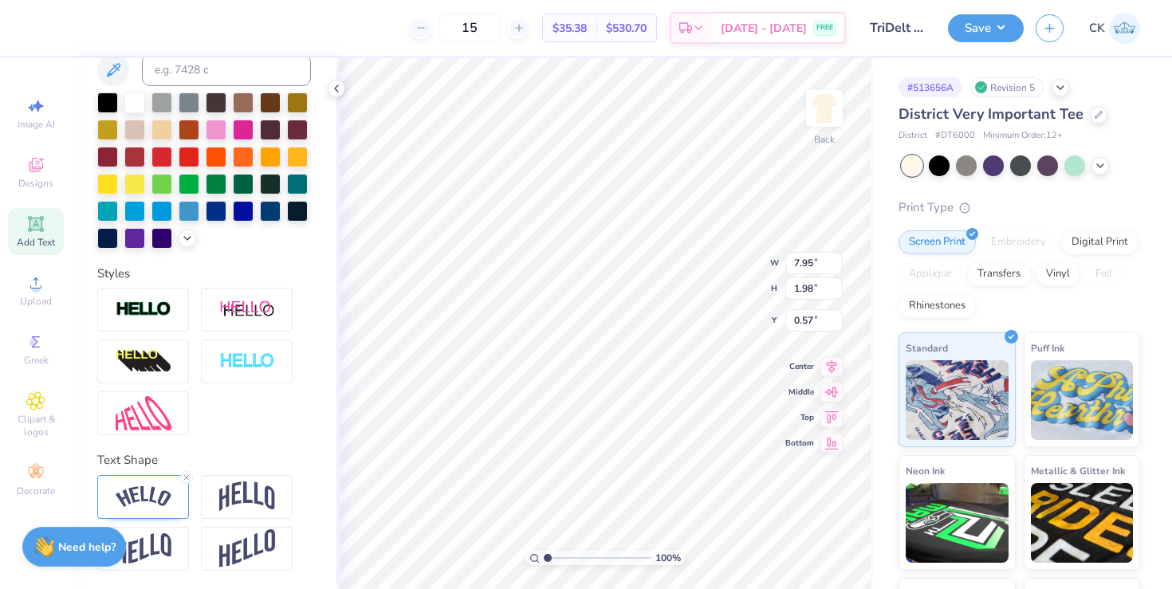
type input "1.27"
type input "2.01"
type input "4.88"
click at [336, 81] on div at bounding box center [337, 89] width 18 height 18
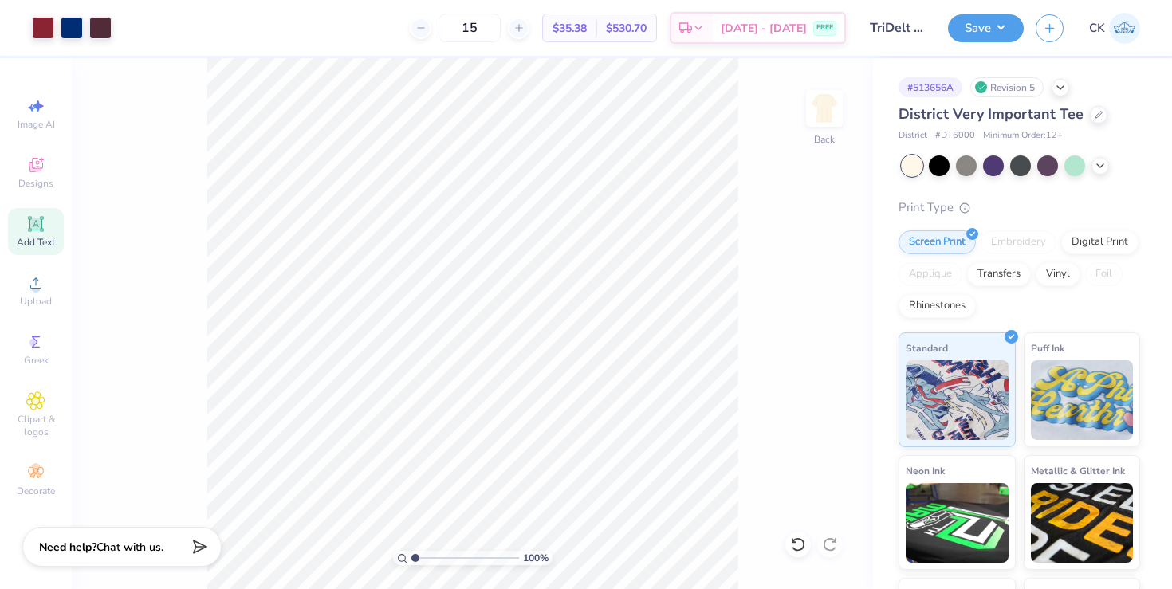
click at [204, 125] on div "100 % Back" at bounding box center [472, 323] width 801 height 531
click at [990, 35] on button "Save" at bounding box center [986, 26] width 76 height 28
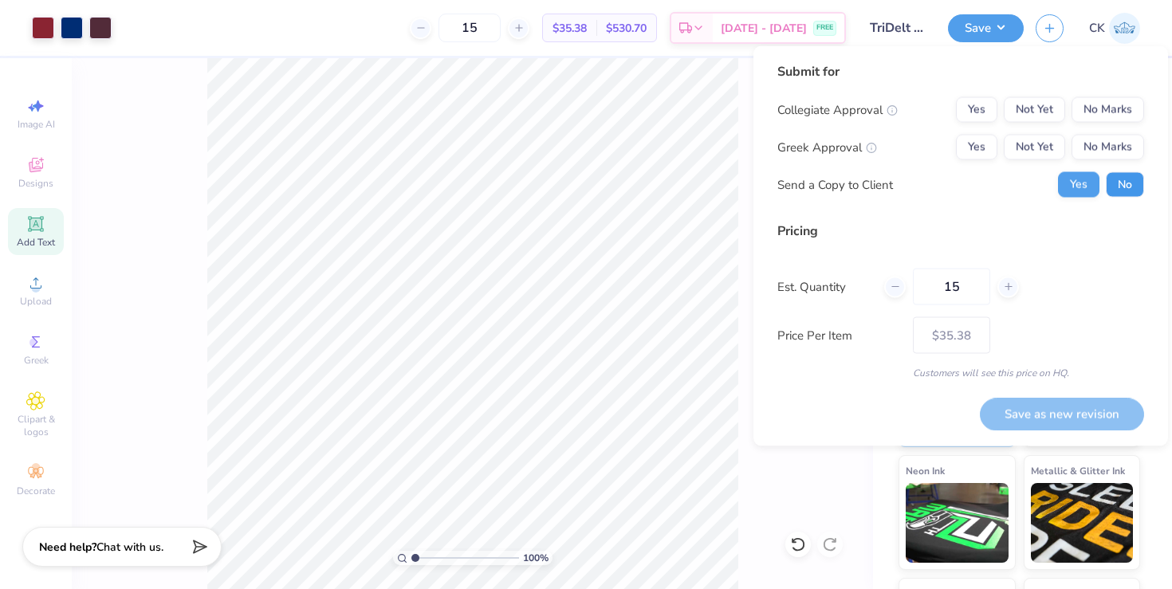
click at [1129, 189] on button "No" at bounding box center [1124, 185] width 38 height 26
click at [974, 150] on button "Yes" at bounding box center [976, 148] width 41 height 26
click at [1129, 114] on button "No Marks" at bounding box center [1107, 110] width 73 height 26
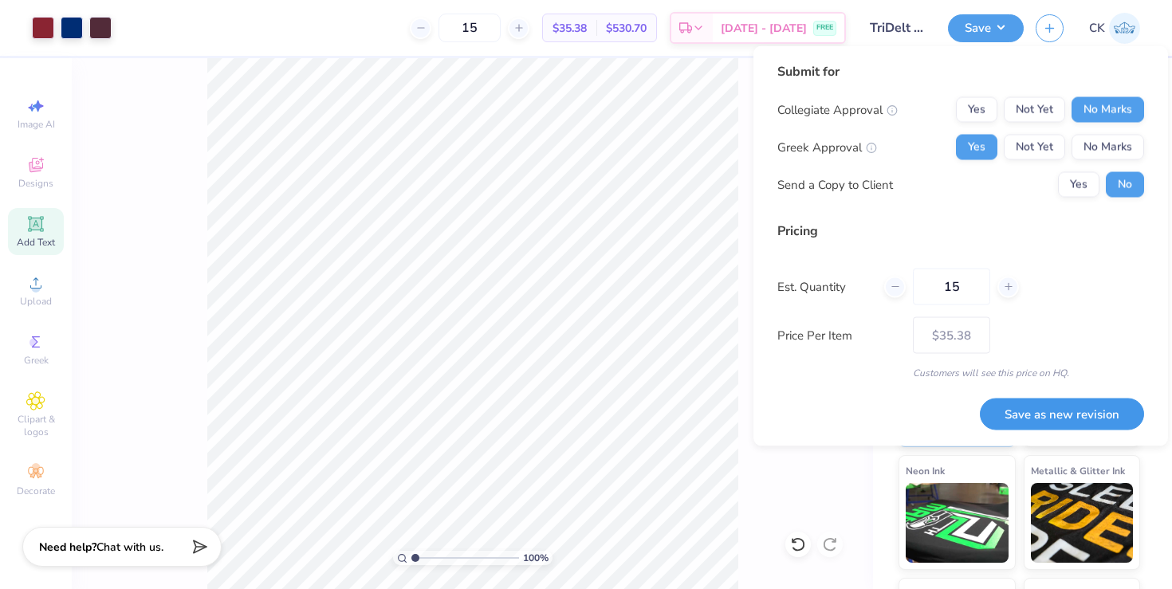
click at [1027, 422] on button "Save as new revision" at bounding box center [1062, 414] width 164 height 33
type input "$35.38"
